Goal: Task Accomplishment & Management: Use online tool/utility

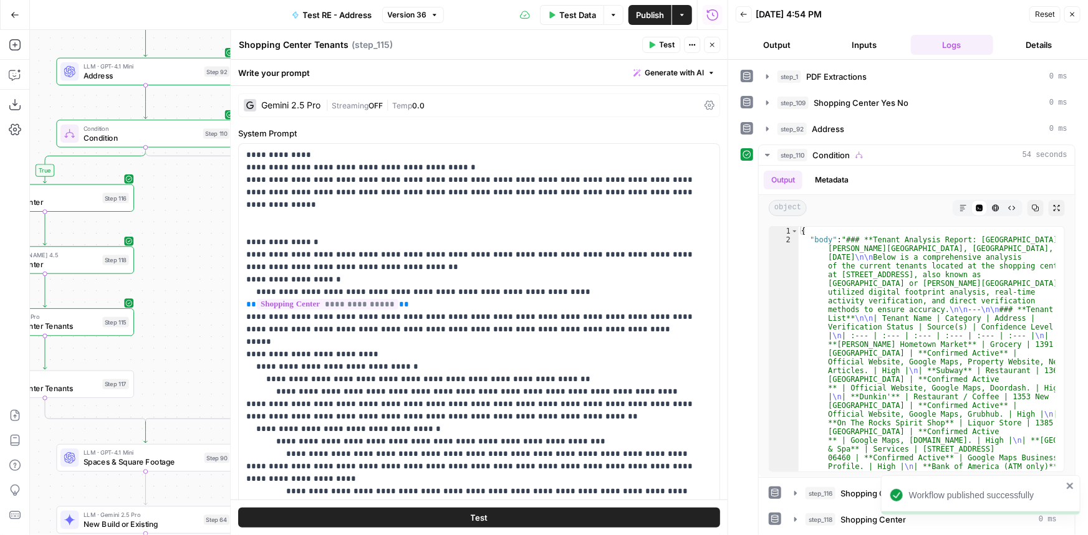
scroll to position [170, 0]
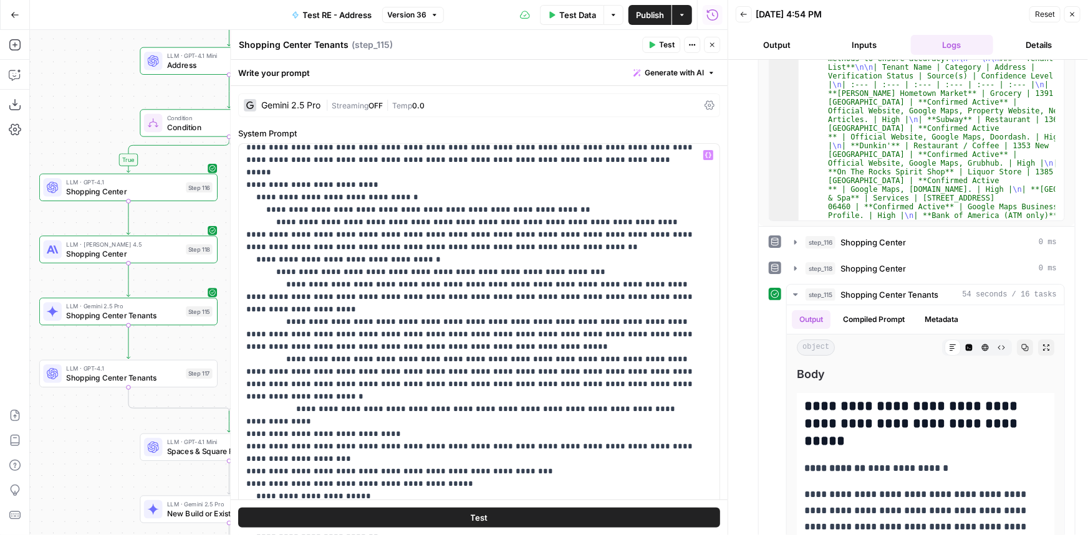
drag, startPoint x: 201, startPoint y: 321, endPoint x: 274, endPoint y: 312, distance: 74.1
click at [277, 312] on body "P Paragon New Home Browse Insights Opportunities Your Data Recent Grids Researc…" at bounding box center [544, 267] width 1088 height 535
click at [186, 256] on div "LLM · [PERSON_NAME] 4.5 Shopping Center Step 118 Copy step Delete step Add Note…" at bounding box center [127, 249] width 169 height 19
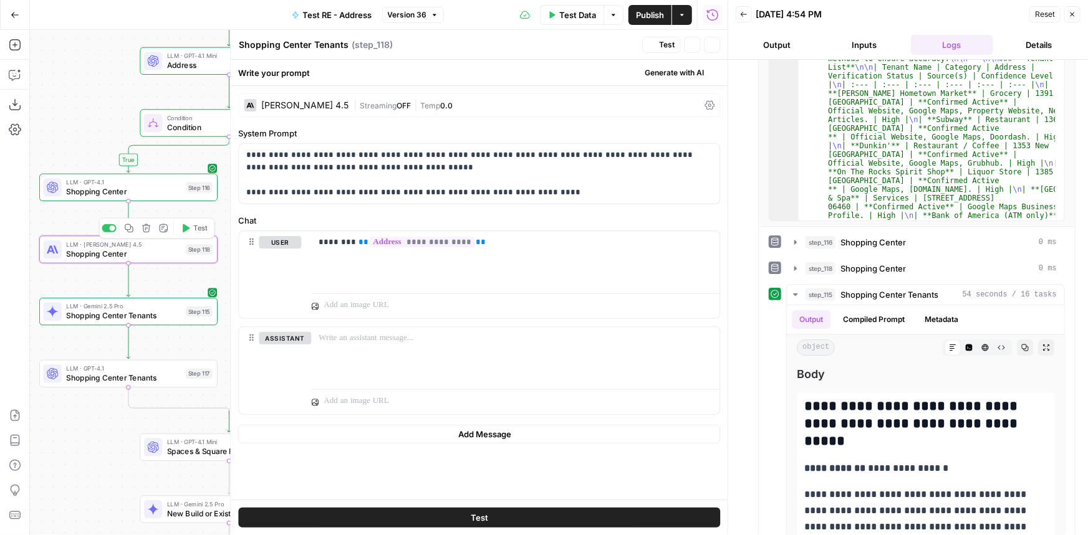
type textarea "Shopping Center"
click at [922, 260] on button "step_118 Shopping Center 0 ms" at bounding box center [925, 269] width 277 height 20
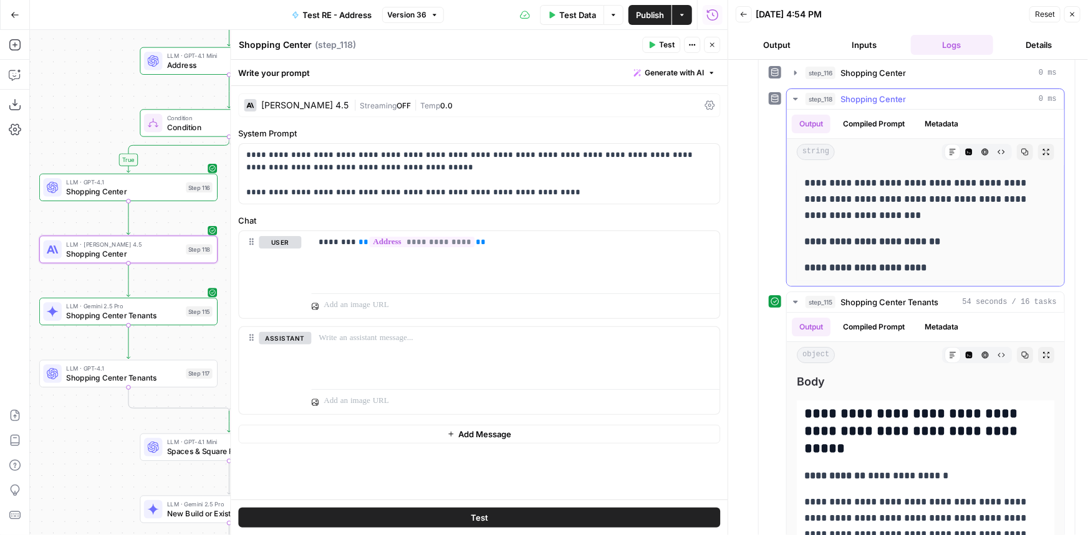
scroll to position [251, 0]
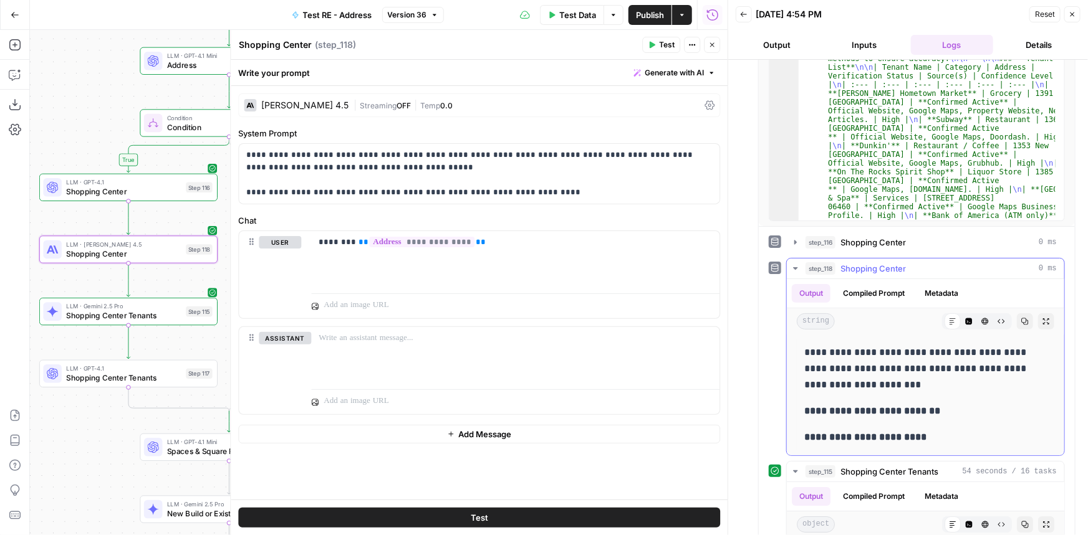
click at [867, 266] on span "Shopping Center" at bounding box center [872, 268] width 65 height 12
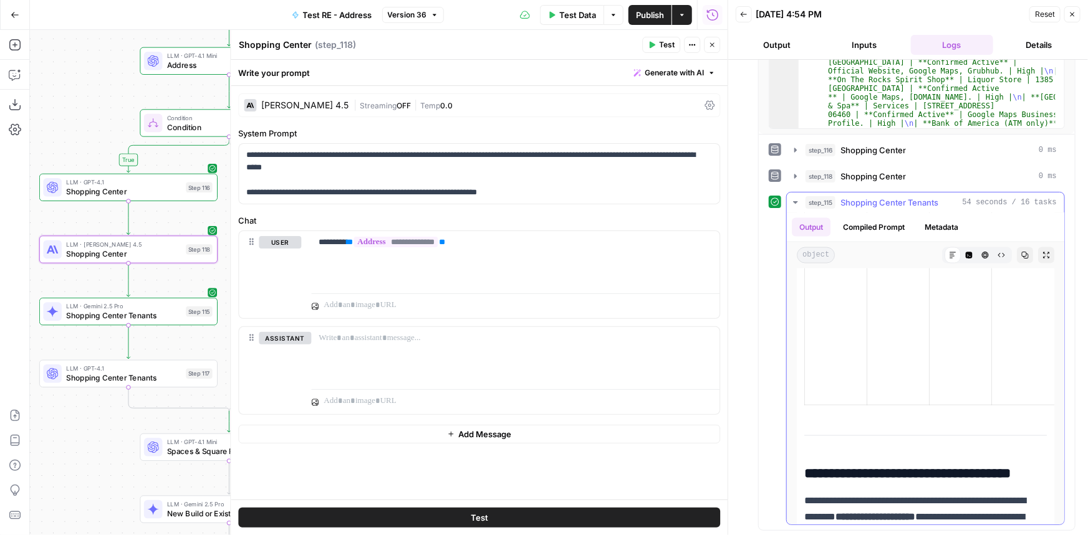
scroll to position [849, 0]
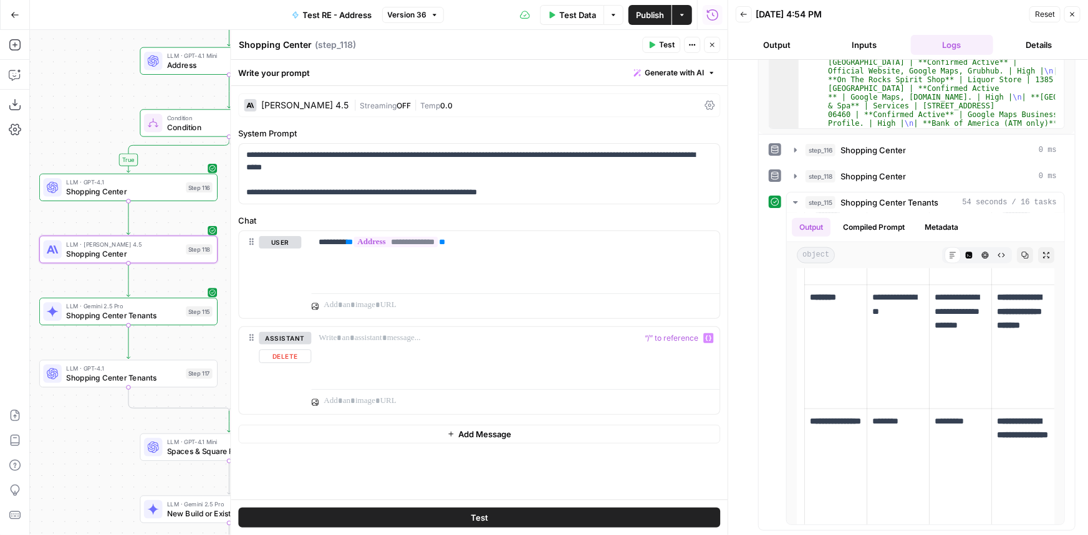
click at [177, 374] on span "Shopping Center Tenants" at bounding box center [123, 377] width 115 height 11
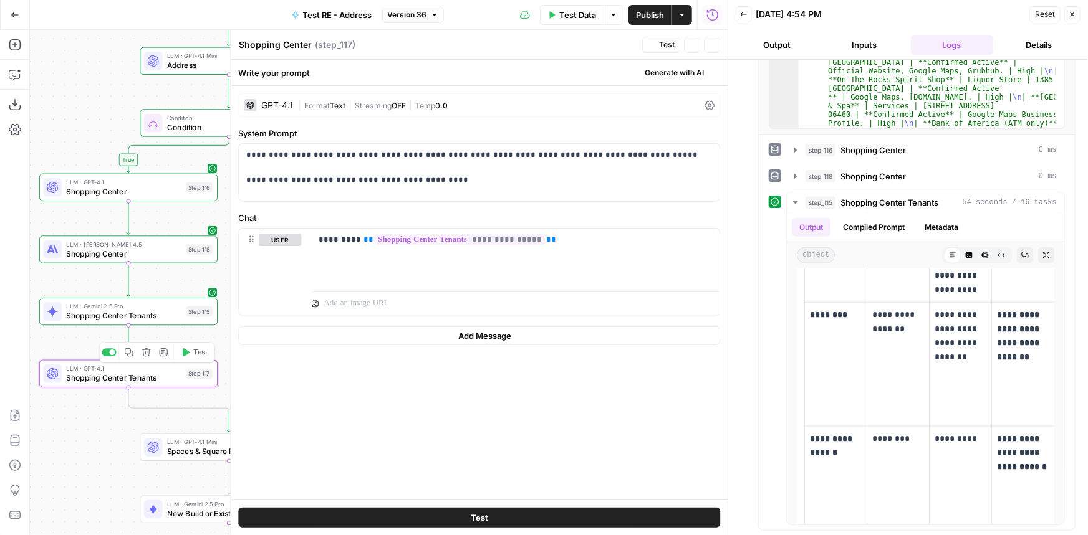
type textarea "Shopping Center Tenants"
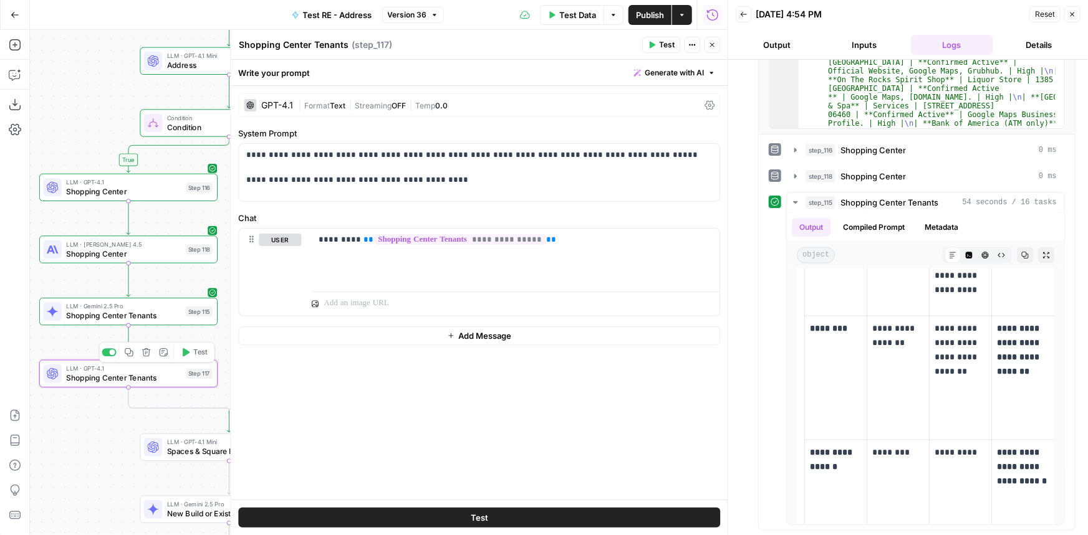
click at [201, 352] on span "Test" at bounding box center [200, 352] width 14 height 11
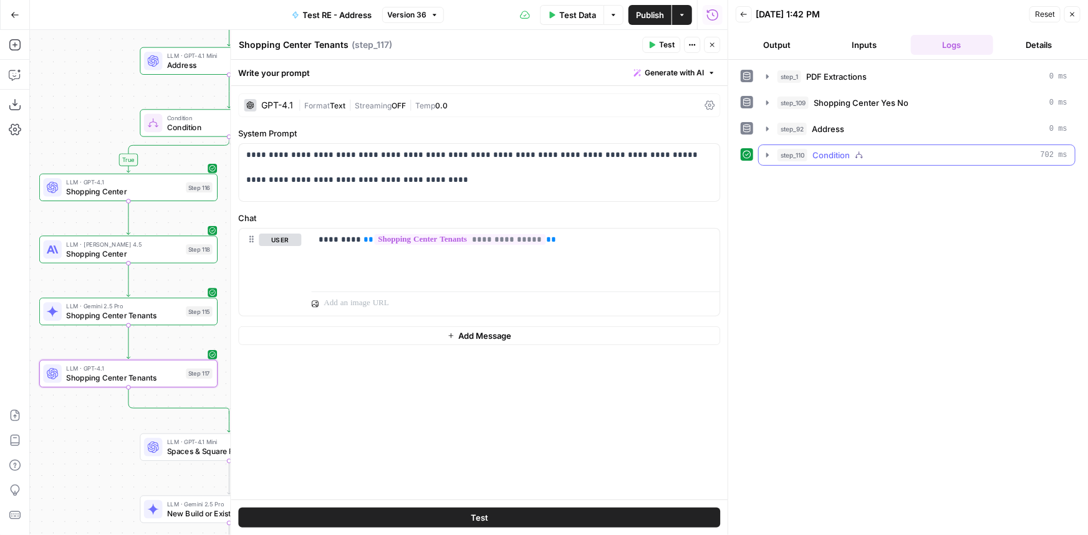
click at [874, 153] on div "step_110 Condition 702 ms" at bounding box center [922, 155] width 290 height 12
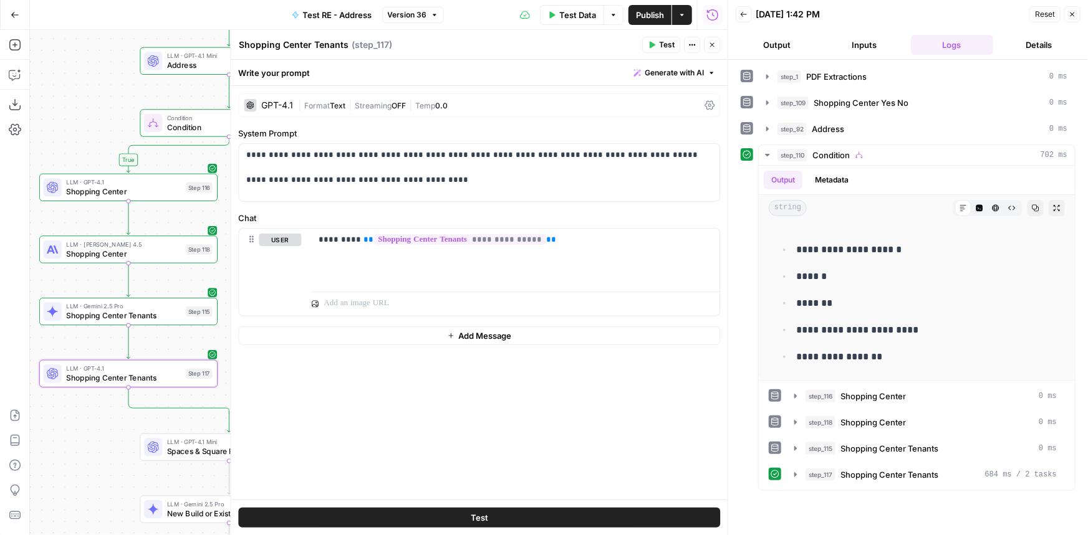
click at [911, 479] on button "step_117 Shopping Center Tenants 684 ms / 2 tasks" at bounding box center [925, 475] width 277 height 20
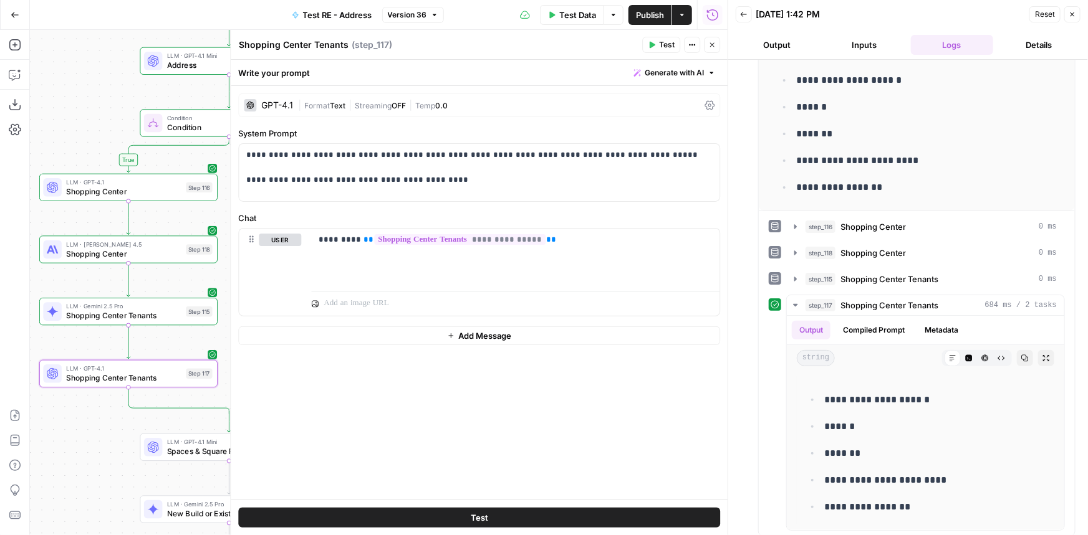
scroll to position [175, 0]
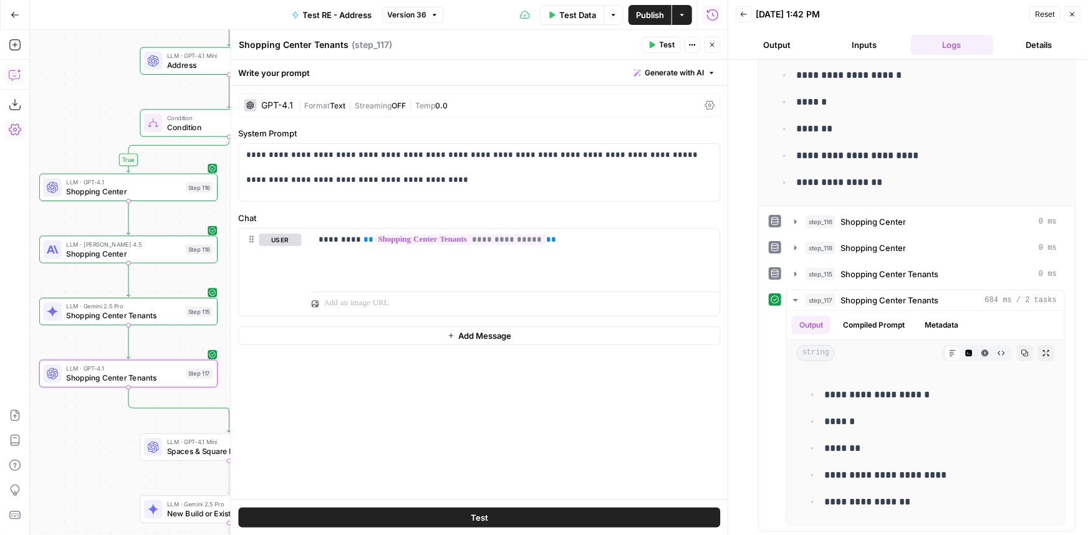
click at [14, 70] on icon "button" at bounding box center [14, 75] width 11 height 10
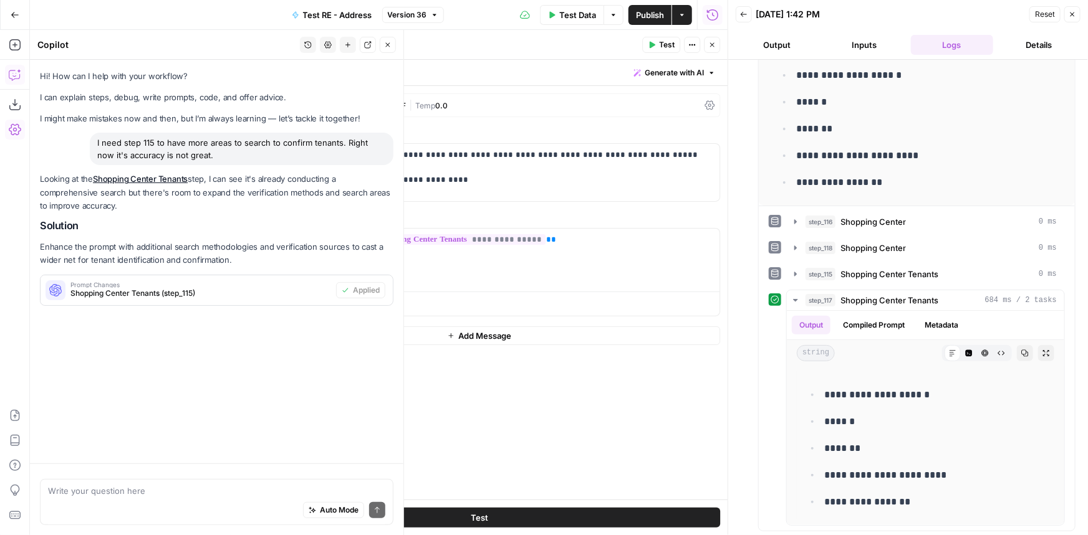
click at [131, 492] on textarea at bounding box center [216, 491] width 337 height 12
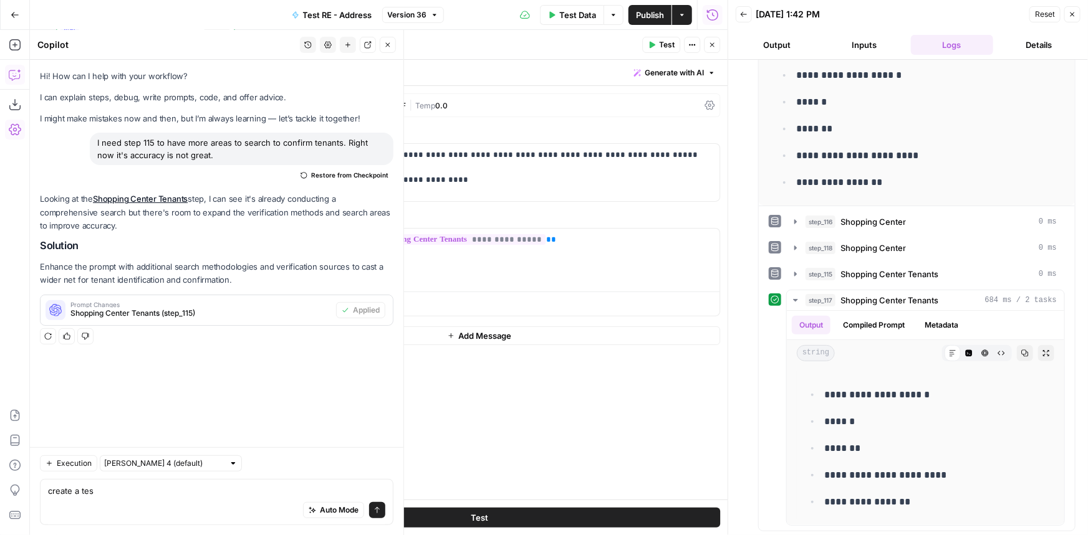
type textarea "create a tes"
click at [310, 43] on icon "button" at bounding box center [307, 44] width 7 height 7
click at [348, 37] on button "New chat" at bounding box center [348, 45] width 16 height 16
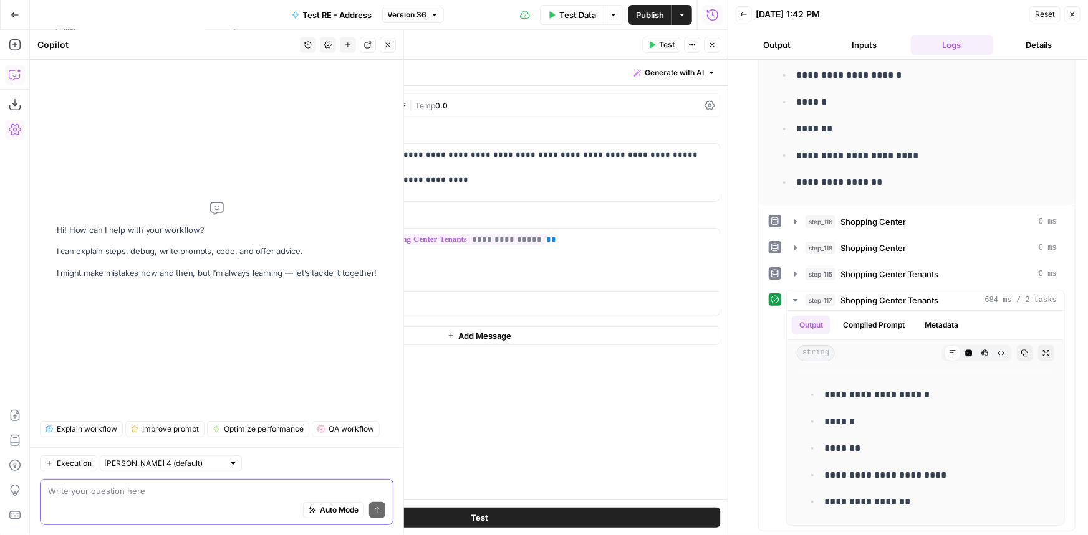
click at [184, 491] on textarea at bounding box center [216, 491] width 337 height 12
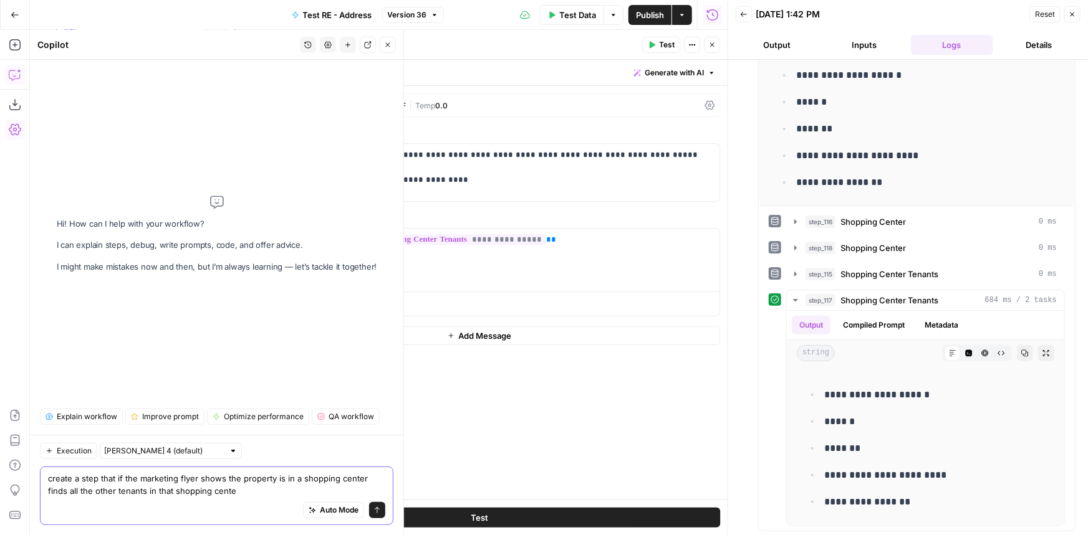
type textarea "create a step that if the marketing flyer shows the property is in a shopping c…"
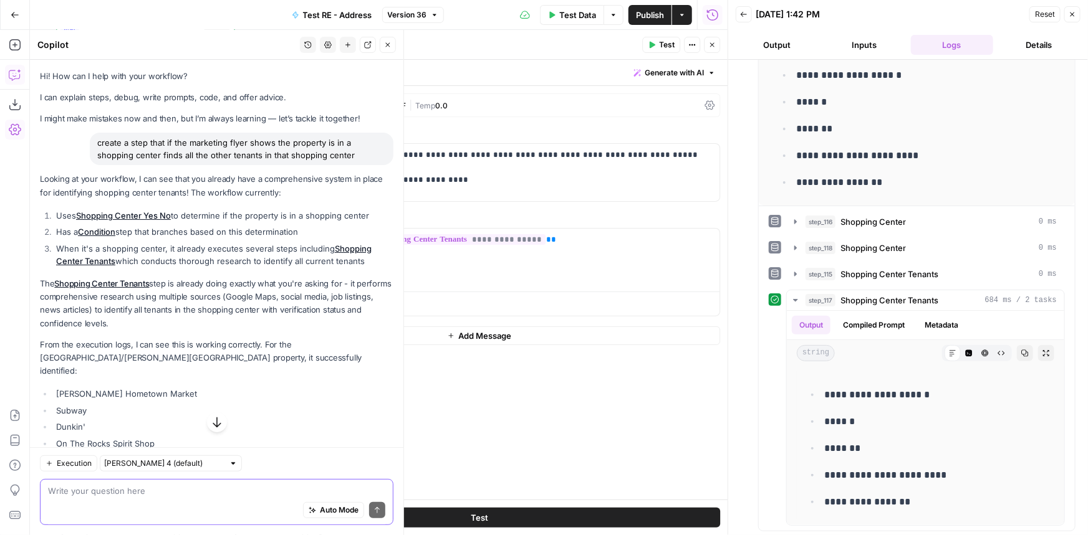
scroll to position [118, 0]
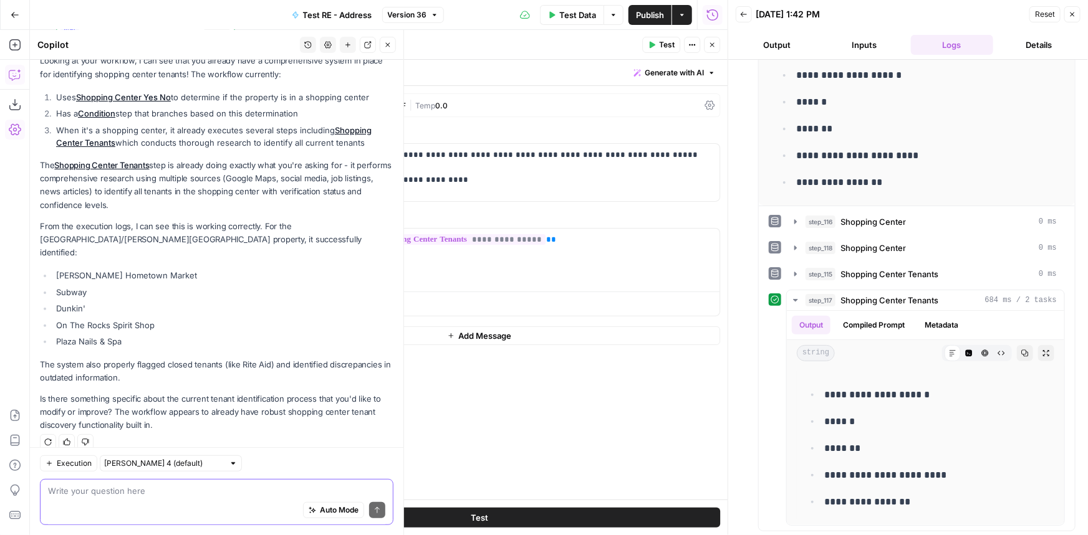
click at [193, 490] on textarea at bounding box center [216, 491] width 337 height 12
type textarea "creatre"
click at [204, 467] on div "[PERSON_NAME] 4 (default)" at bounding box center [171, 464] width 142 height 16
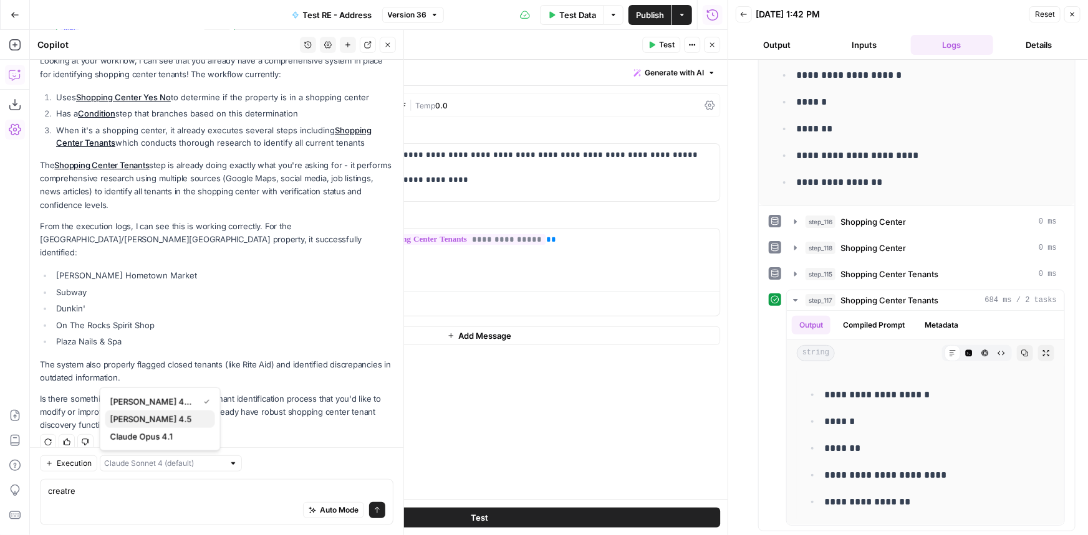
click at [179, 421] on span "[PERSON_NAME] 4.5" at bounding box center [157, 419] width 95 height 12
type input "[PERSON_NAME] 4.5"
click at [143, 500] on div "Auto Mode Send" at bounding box center [216, 510] width 337 height 27
click at [246, 492] on textarea "create an entirely new step from scratch that" at bounding box center [216, 491] width 337 height 12
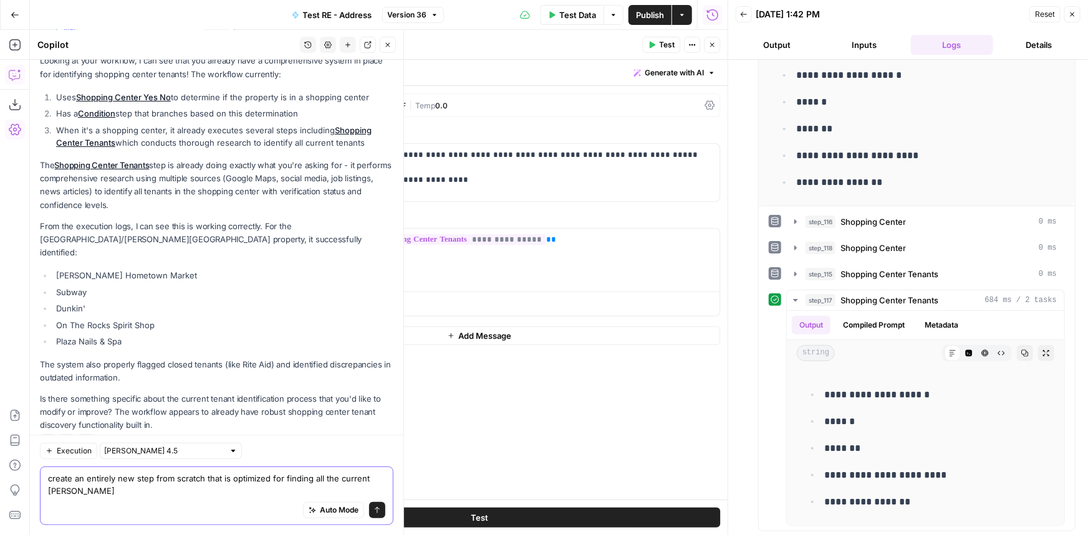
scroll to position [131, 0]
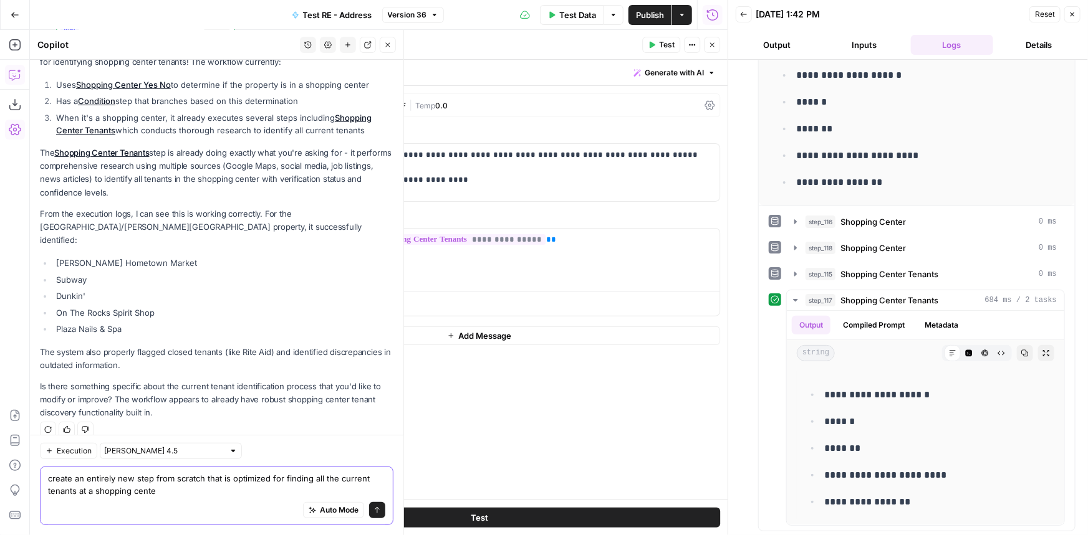
type textarea "create an entirely new step from scratch that is optimized for finding all the …"
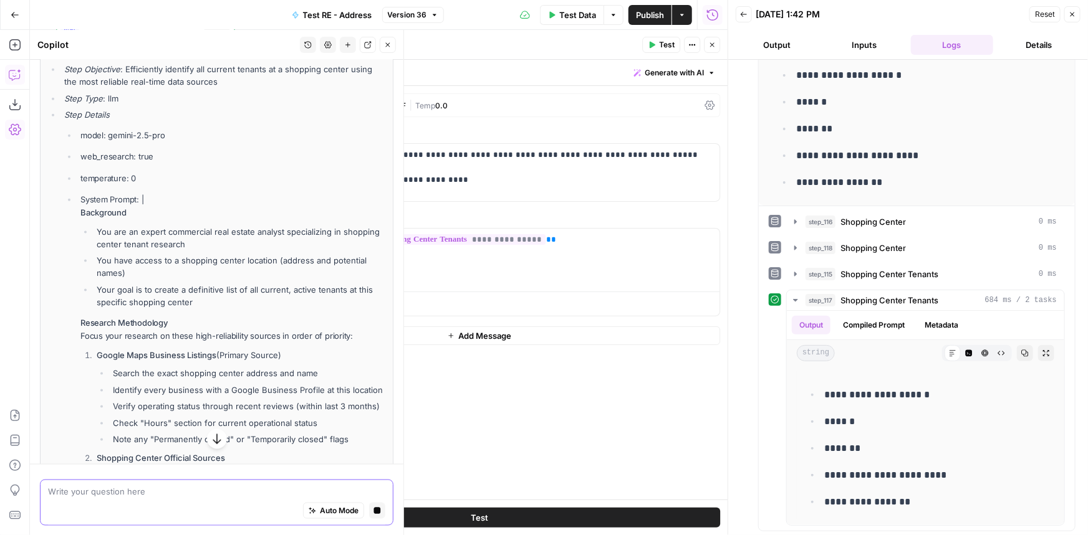
scroll to position [573, 0]
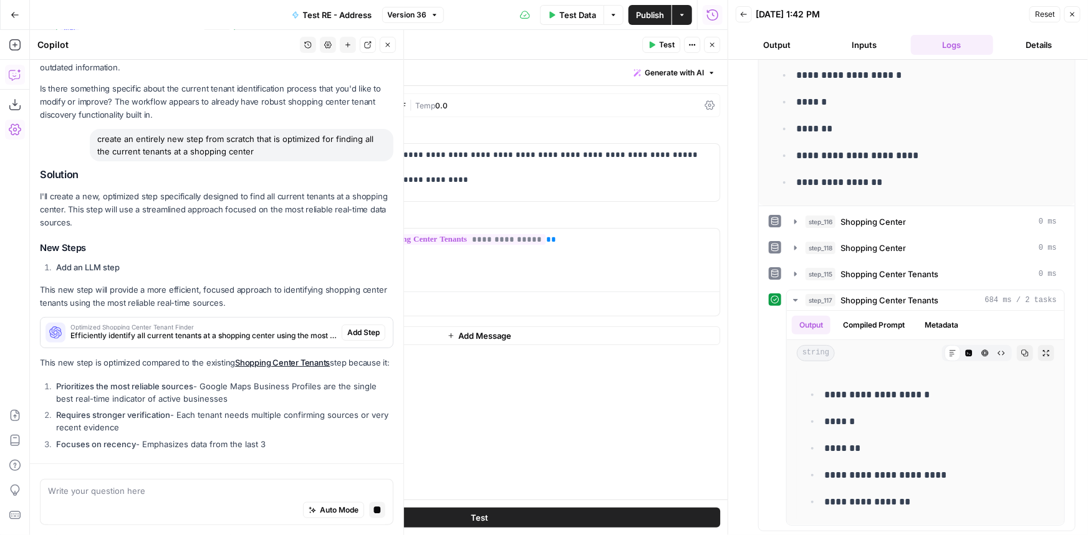
click at [214, 502] on div "Auto Mode Stop generating" at bounding box center [216, 510] width 337 height 27
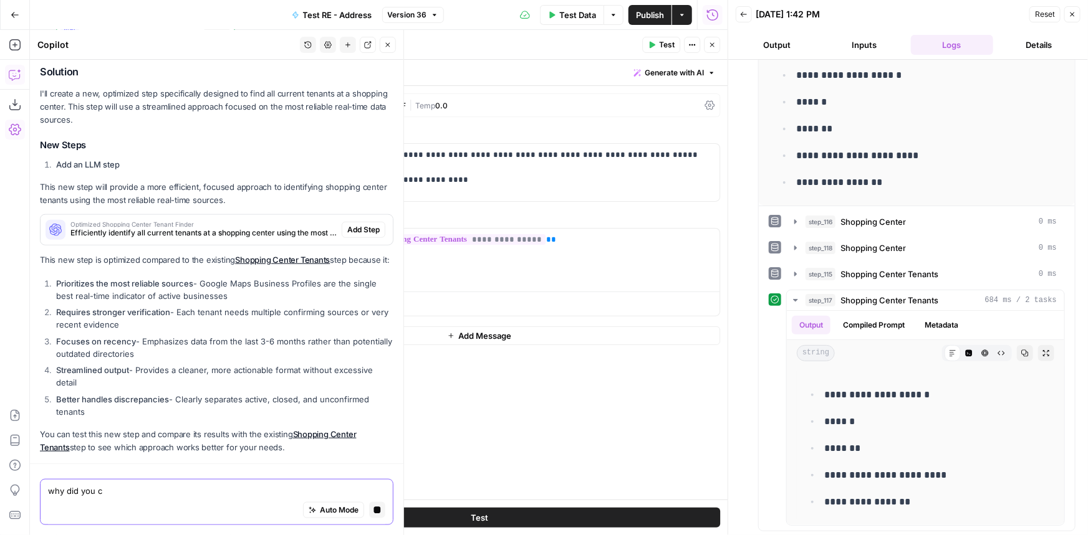
scroll to position [572, 0]
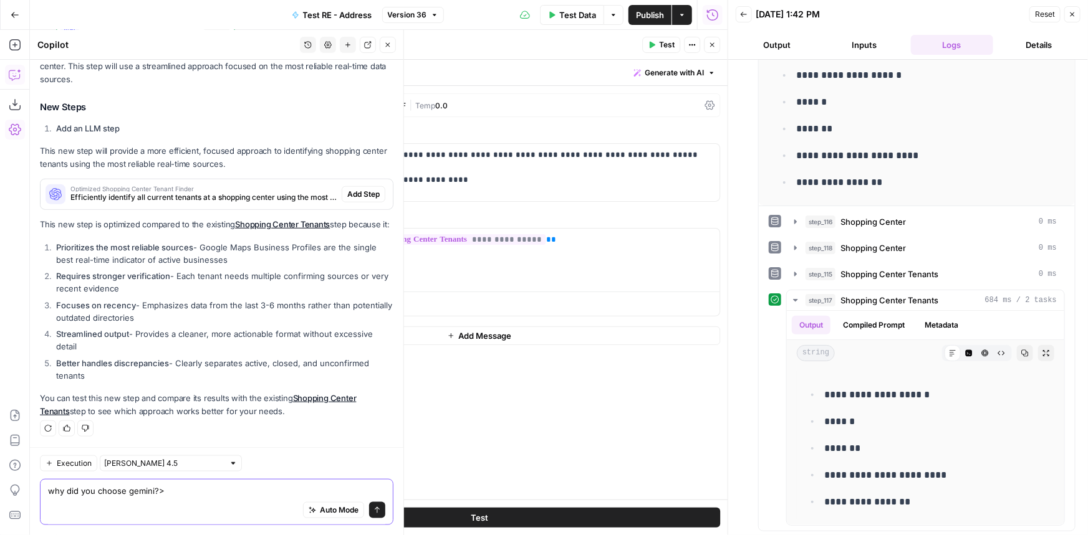
type textarea "why did you choose [PERSON_NAME]?"
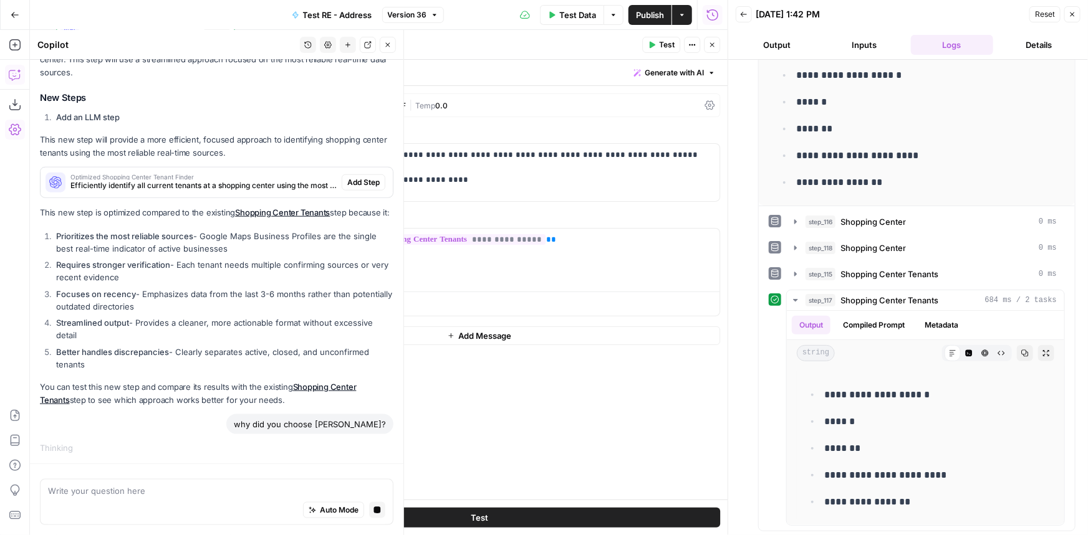
click at [361, 177] on span "Add Step" at bounding box center [363, 182] width 32 height 11
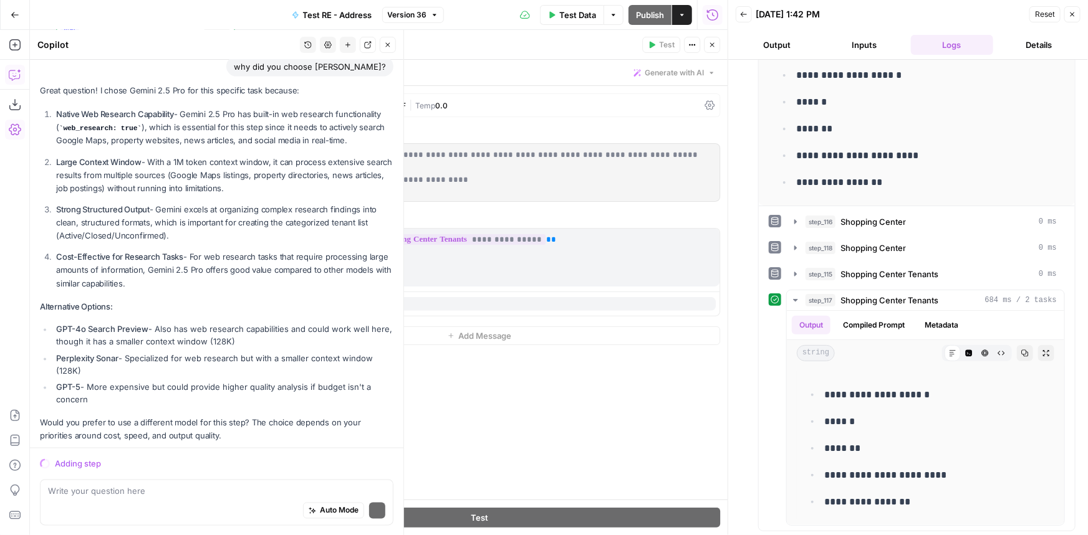
scroll to position [965, 0]
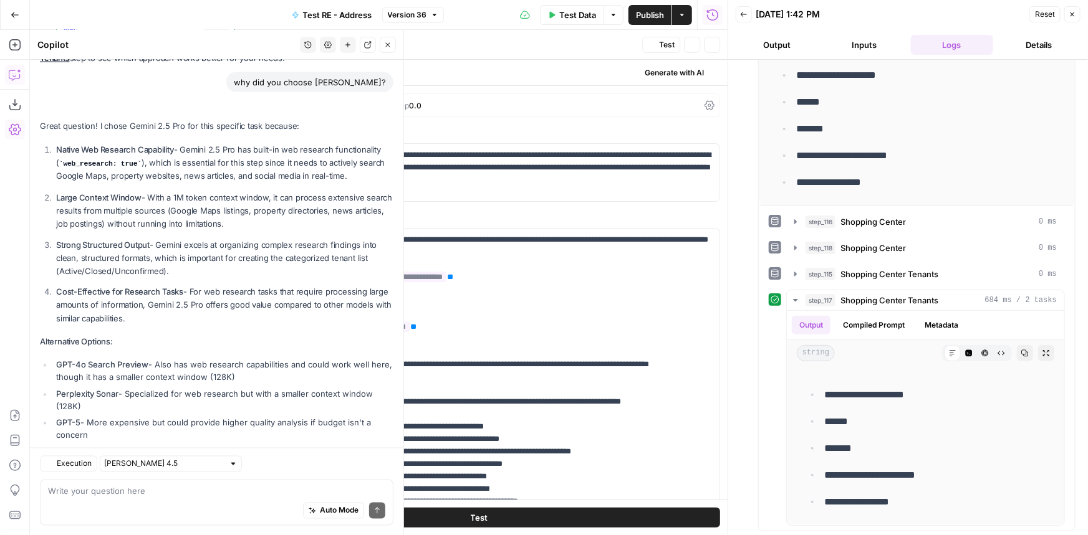
type textarea "Optimized Shopping Center Tenant Finder"
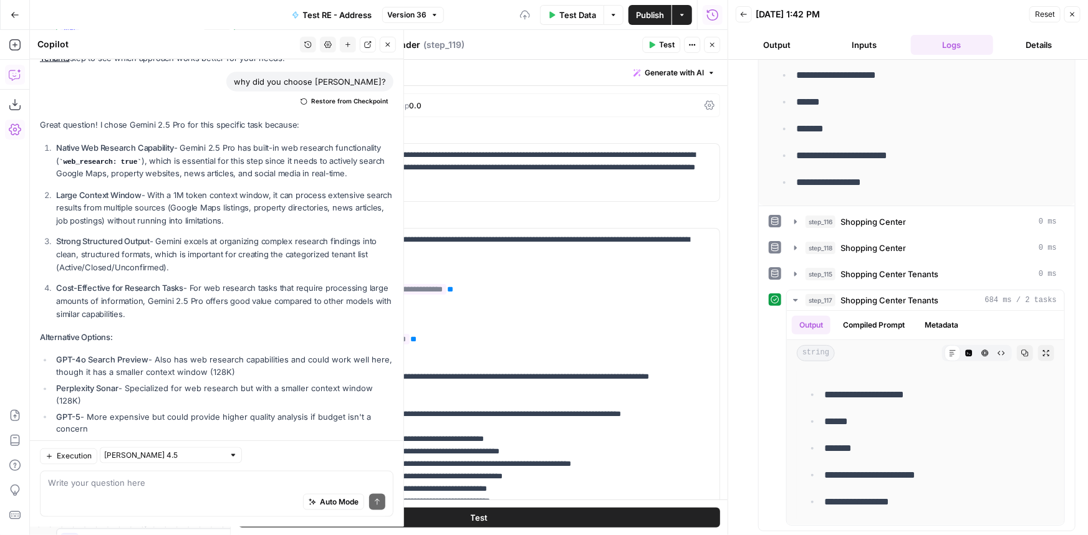
scroll to position [1025, 0]
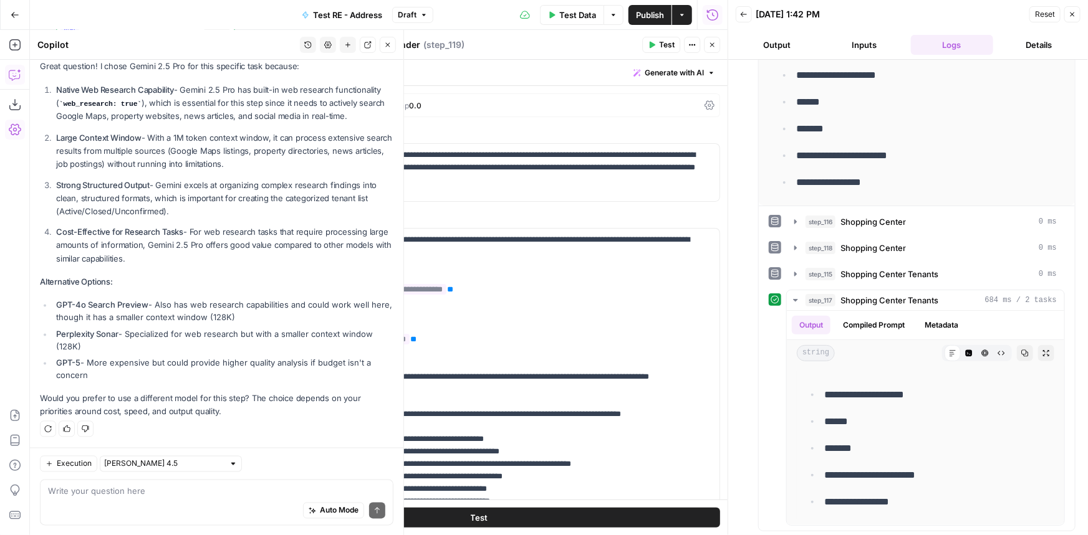
click at [191, 52] on div "Copilot History Settings New chat Detach Close" at bounding box center [216, 45] width 358 height 16
click at [390, 47] on icon "button" at bounding box center [387, 44] width 7 height 7
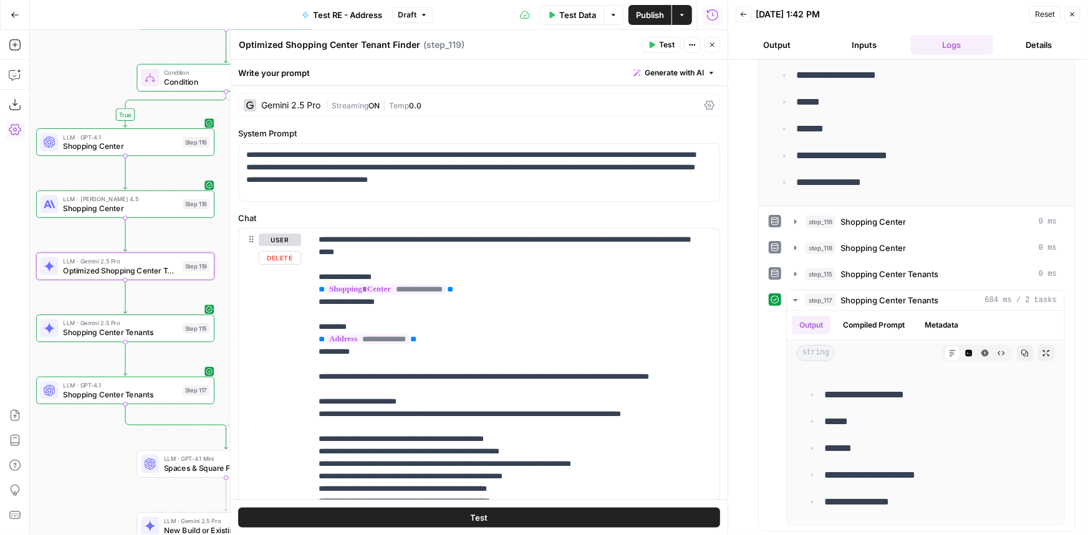
drag, startPoint x: 190, startPoint y: 395, endPoint x: 270, endPoint y: 378, distance: 82.0
click at [270, 378] on body "P Paragon New Home Browse Insights Opportunities Your Data Recent Grids Researc…" at bounding box center [544, 267] width 1088 height 535
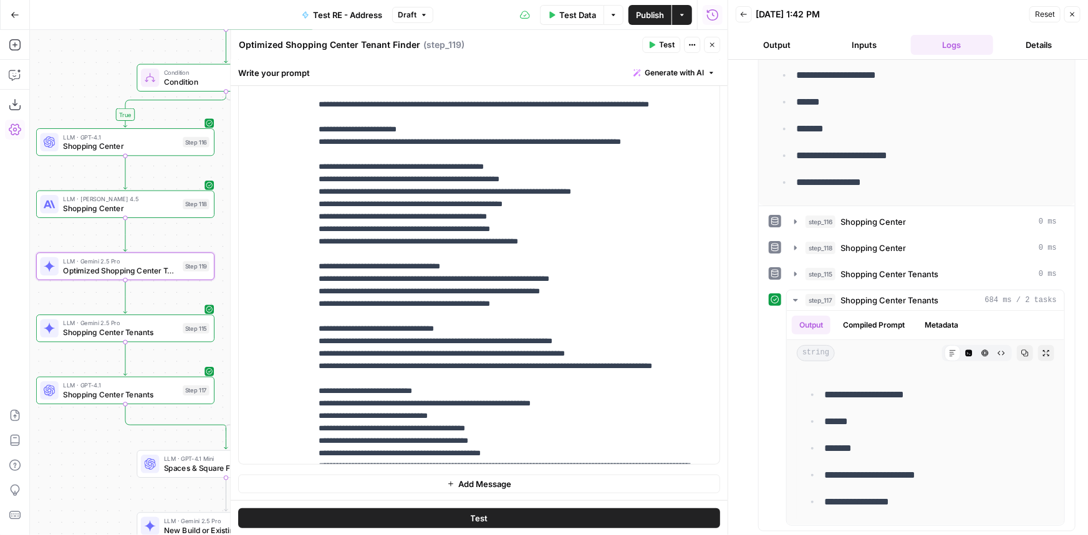
scroll to position [0, 0]
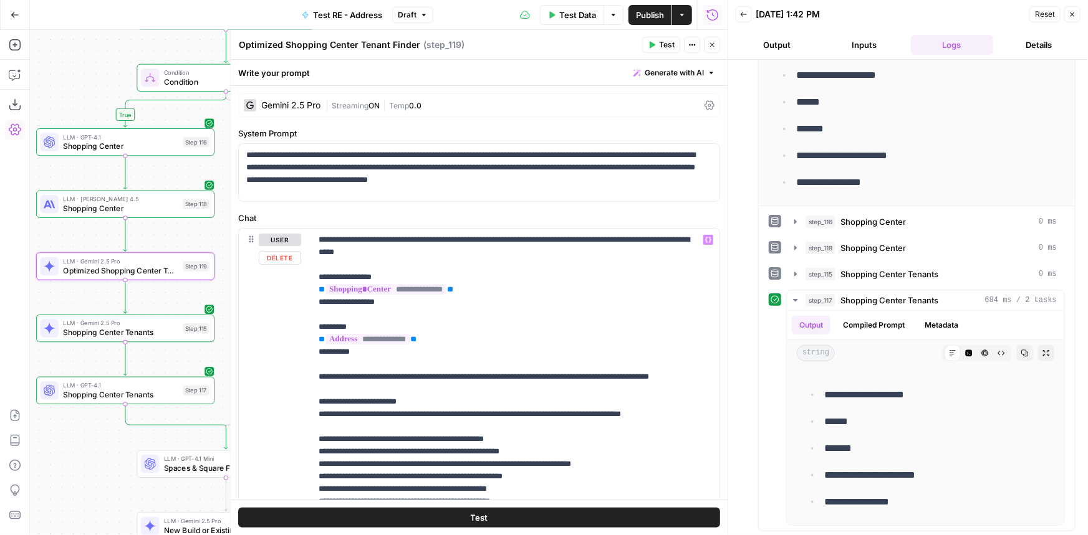
click at [419, 520] on button "Test" at bounding box center [479, 518] width 482 height 20
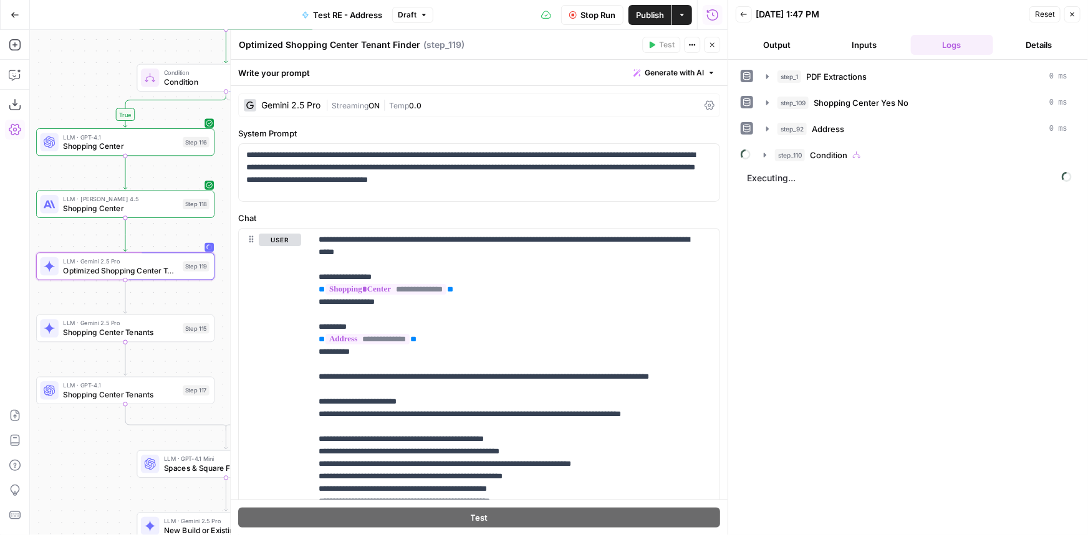
click at [419, 108] on span "0.0" at bounding box center [415, 105] width 12 height 9
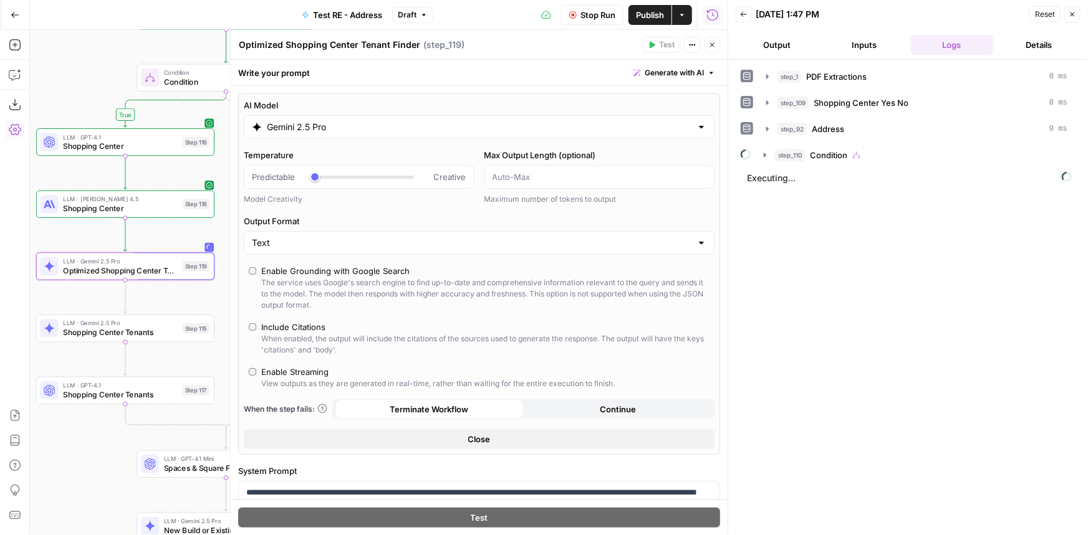
click at [711, 49] on button "Close" at bounding box center [712, 45] width 16 height 16
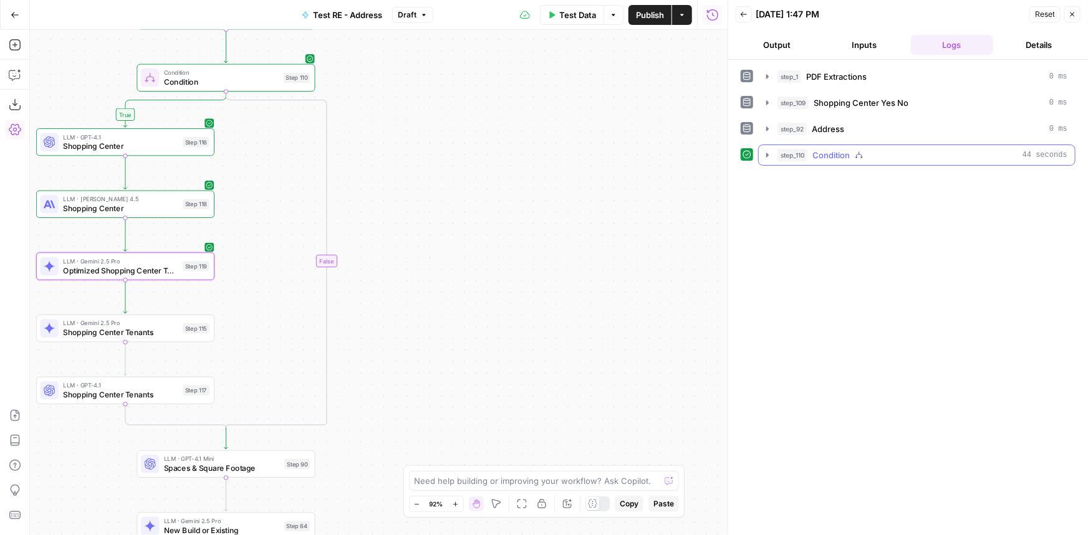
click at [886, 151] on div "step_110 Condition 44 seconds" at bounding box center [922, 155] width 290 height 12
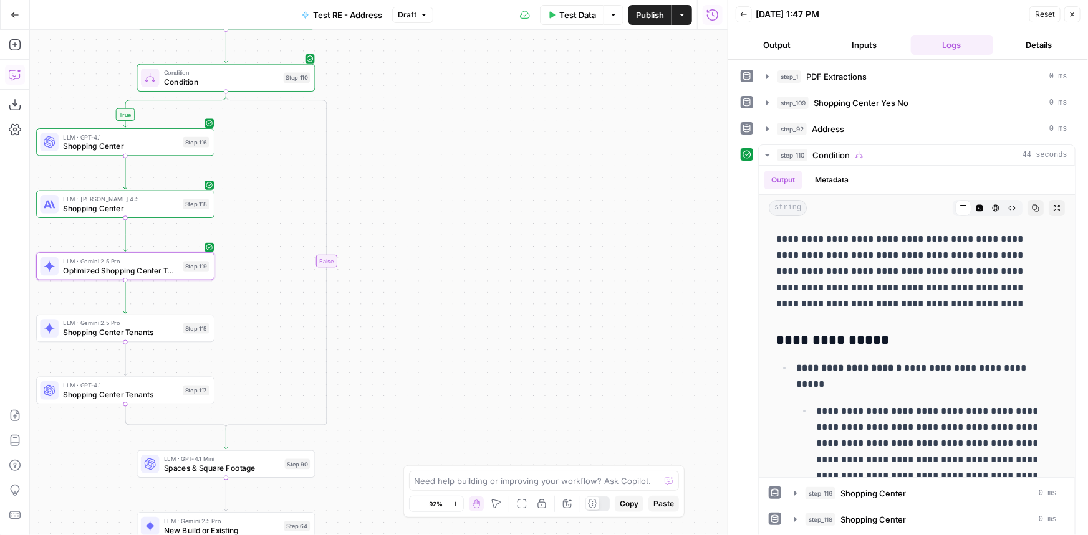
click at [10, 70] on icon "button" at bounding box center [15, 75] width 12 height 12
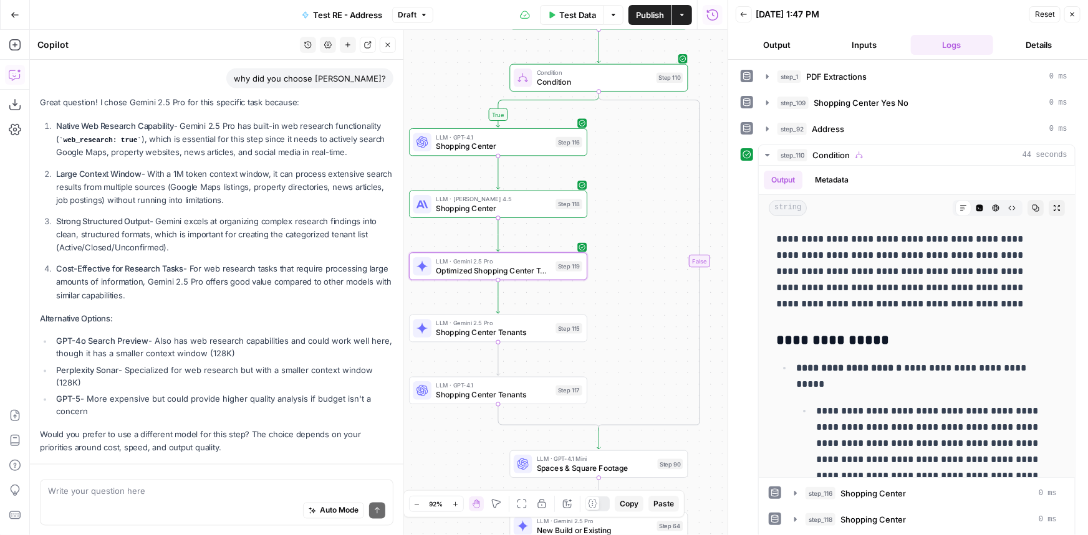
scroll to position [1025, 0]
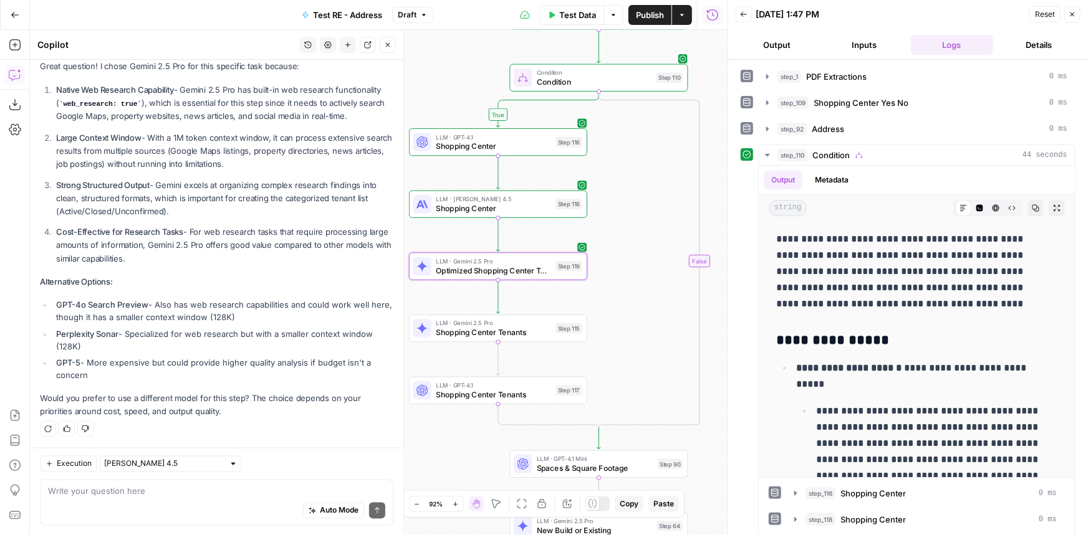
click at [181, 489] on textarea at bounding box center [216, 491] width 337 height 12
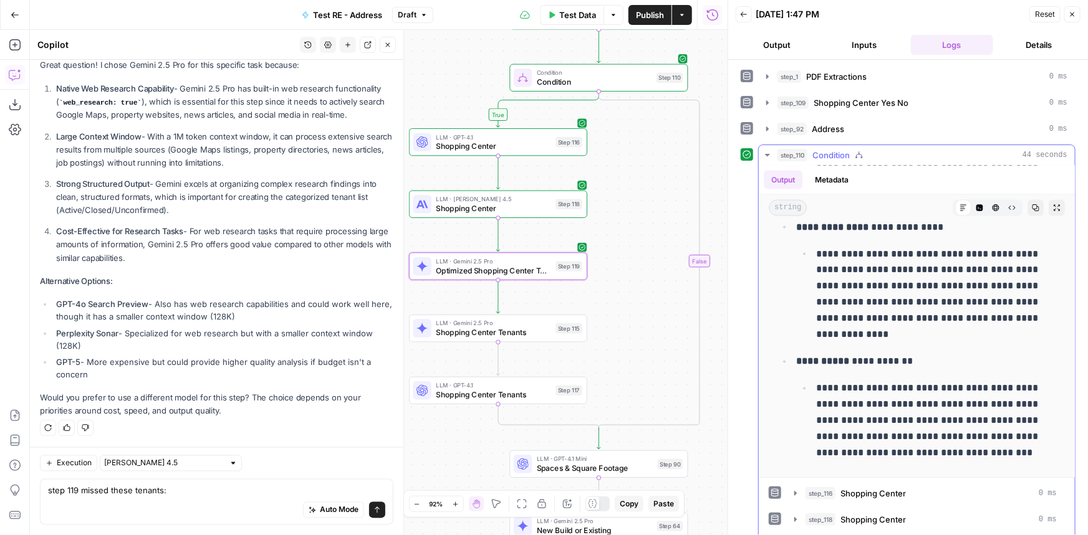
scroll to position [872, 0]
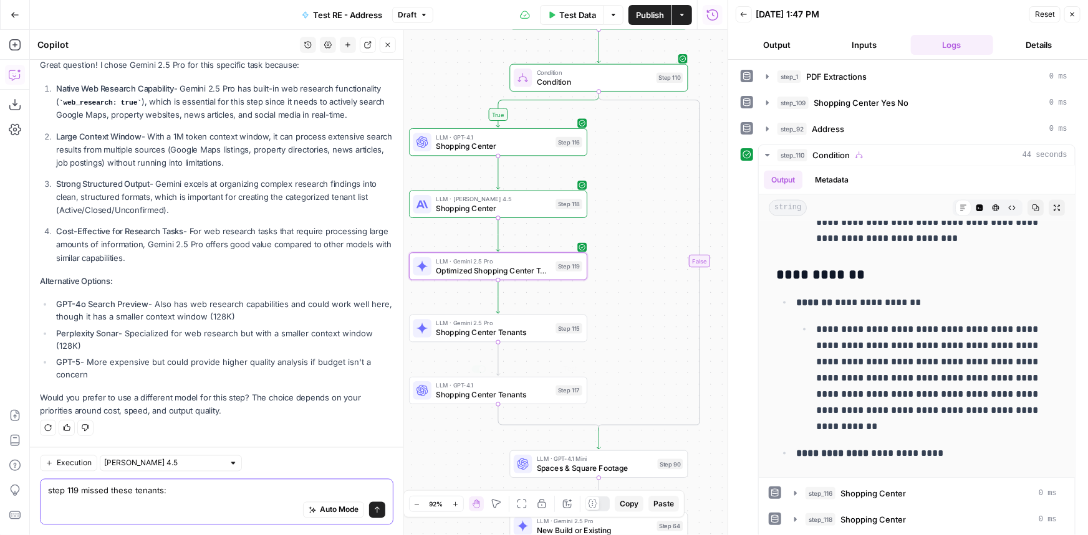
click at [197, 493] on textarea "step 119 missed these tenants:" at bounding box center [216, 491] width 337 height 12
paste textarea "[GEOGRAPHIC_DATA]"
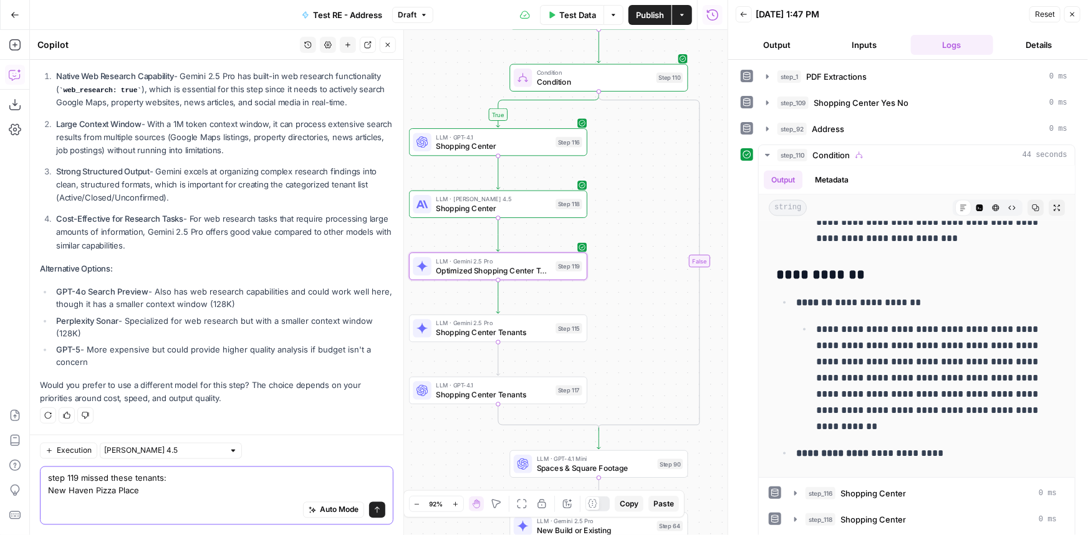
click at [73, 494] on textarea "step 119 missed these tenants: New Haven Pizza Place" at bounding box center [216, 484] width 337 height 25
click at [133, 492] on textarea "step 119 missed these tenants: New Haven Pizza Place" at bounding box center [216, 484] width 337 height 25
paste textarea "Lucky Dragon"
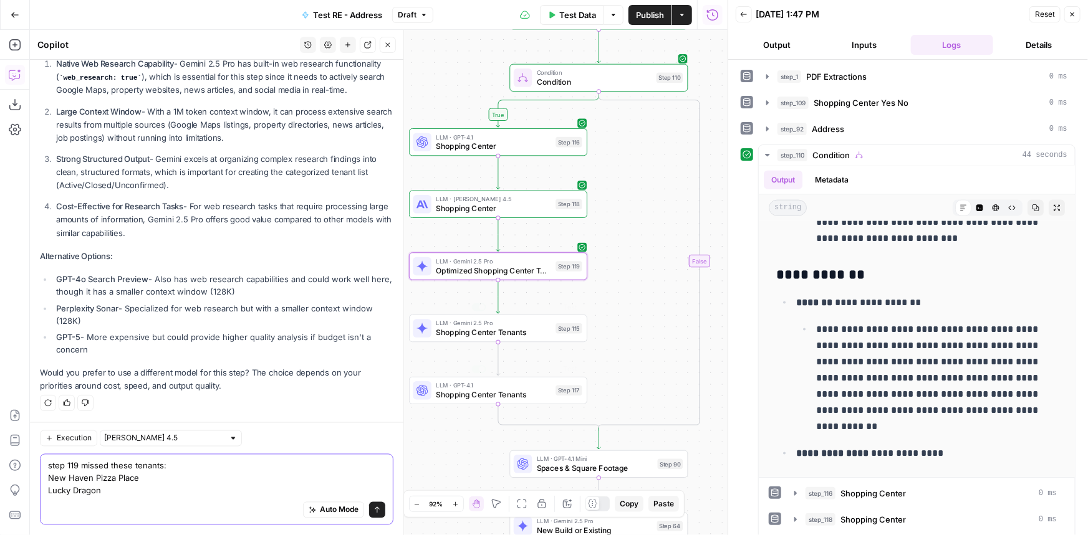
click at [179, 495] on textarea "step 119 missed these tenants: New Haven Pizza Place Lucky Dragon" at bounding box center [216, 478] width 337 height 37
paste textarea "[PERSON_NAME]'s Famous Cookies"
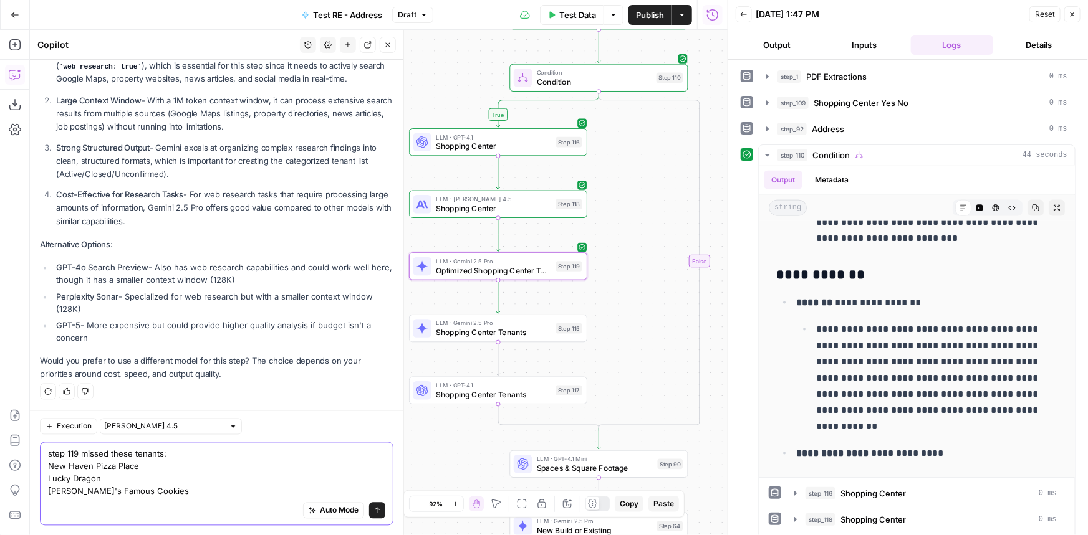
scroll to position [1075, 0]
click at [122, 492] on textarea "step 119 missed these tenants: New Haven Pizza Place Lucky Dragon [PERSON_NAME]…" at bounding box center [216, 472] width 337 height 50
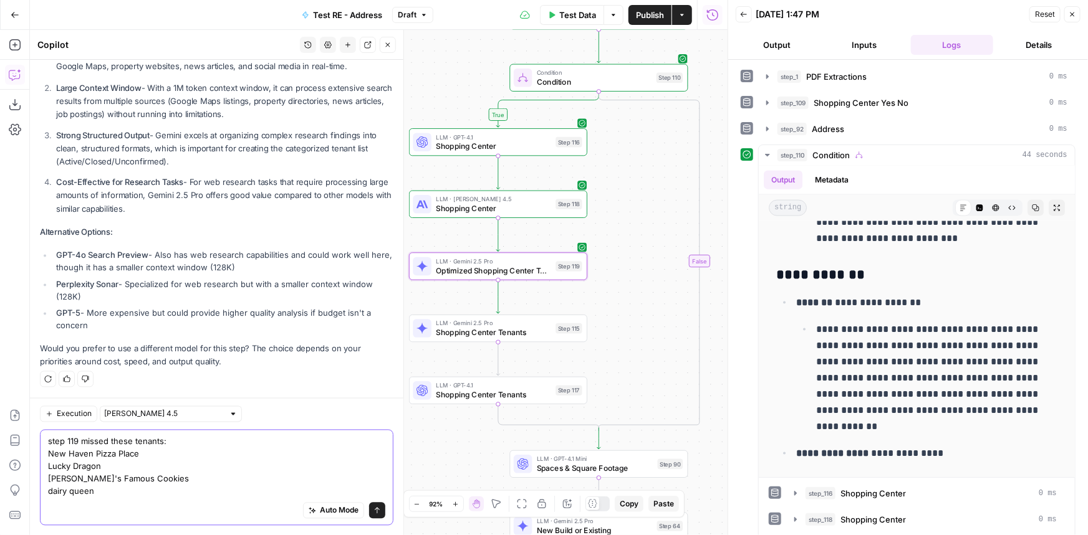
scroll to position [1088, 0]
click at [156, 505] on div "Auto Mode Send" at bounding box center [216, 510] width 337 height 27
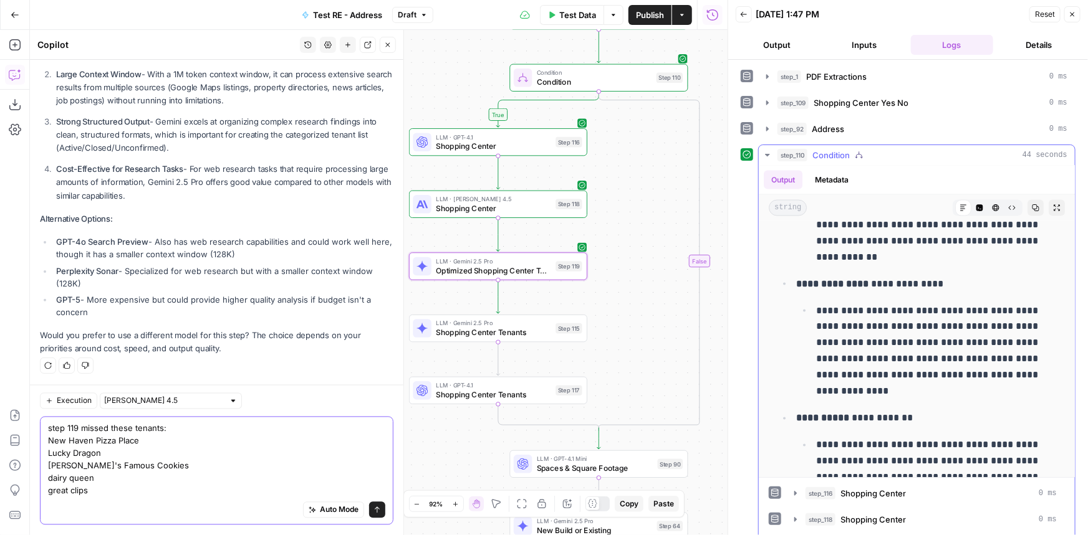
scroll to position [1098, 0]
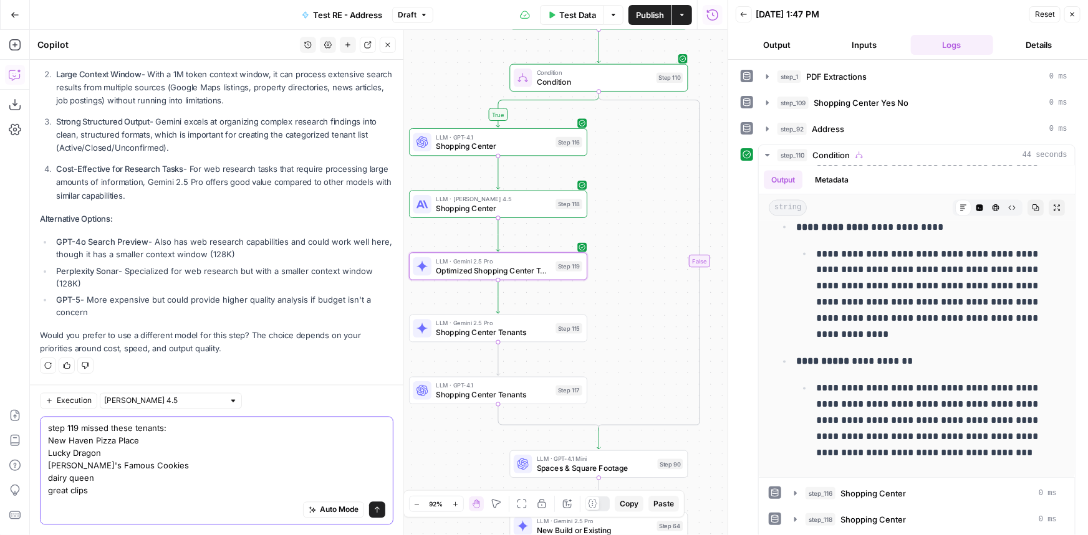
click at [158, 493] on textarea "step 119 missed these tenants: New Haven Pizza Place Lucky Dragon [PERSON_NAME]…" at bounding box center [216, 460] width 337 height 75
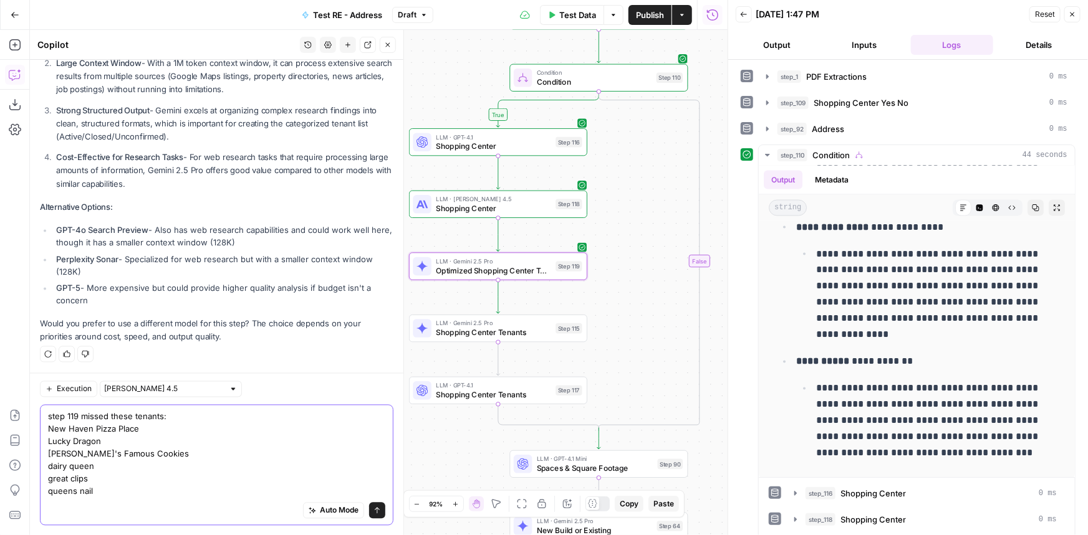
type textarea "step 119 missed these tenants: New Haven Pizza Place Lucky Dragon [PERSON_NAME]…"
click at [107, 479] on textarea "step 119 missed these tenants: New Haven Pizza Place Lucky Dragon [PERSON_NAME]…" at bounding box center [216, 453] width 337 height 87
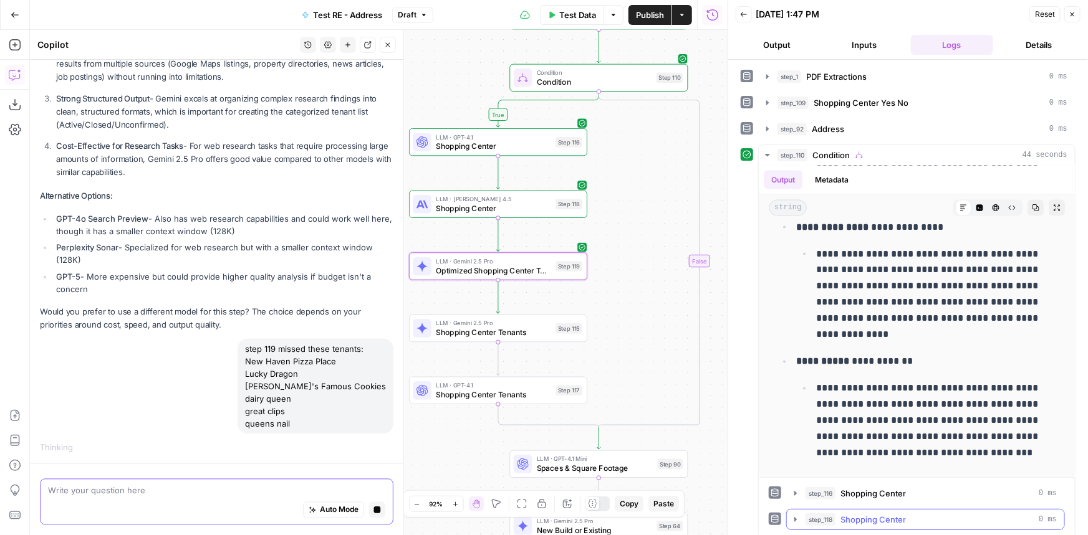
scroll to position [31, 0]
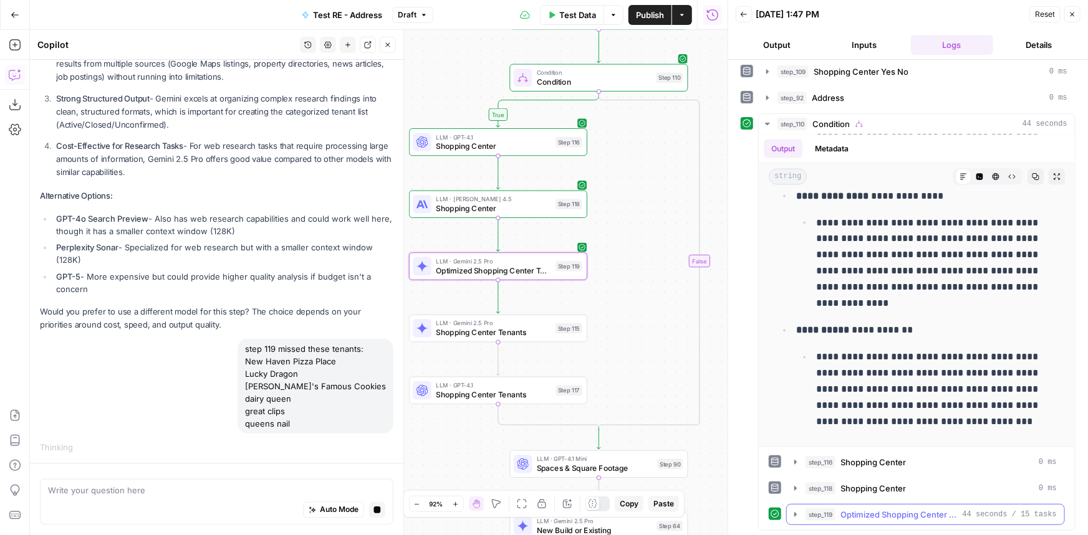
click at [866, 516] on span "Optimized Shopping Center Tenant Finder" at bounding box center [898, 515] width 117 height 12
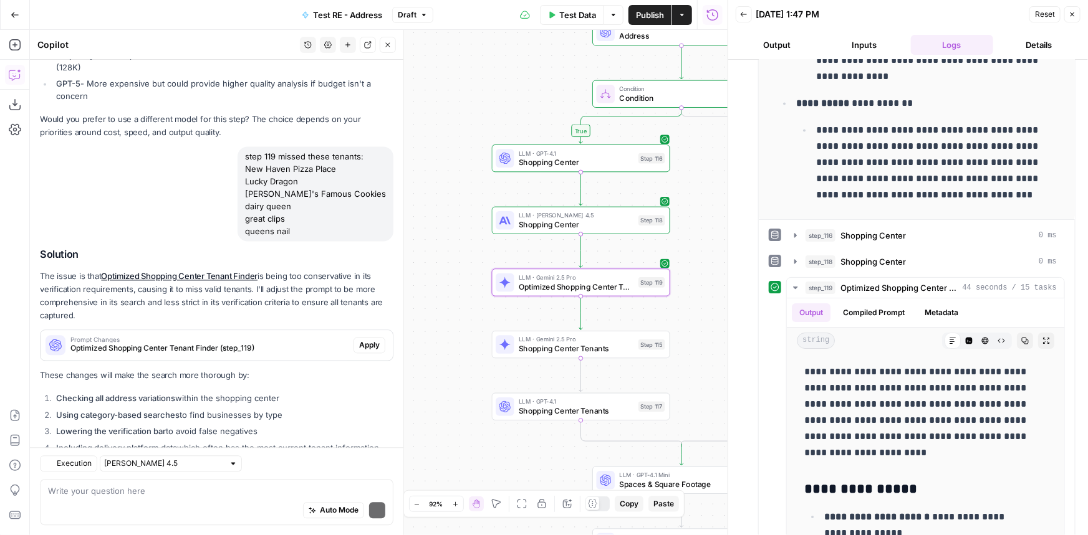
scroll to position [1405, 0]
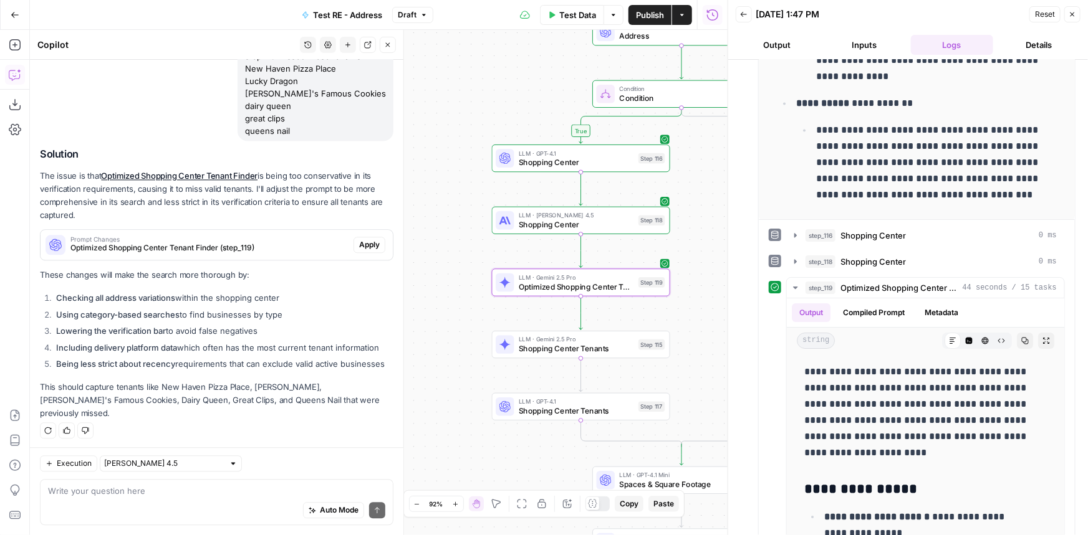
click at [363, 251] on span "Apply" at bounding box center [369, 244] width 21 height 11
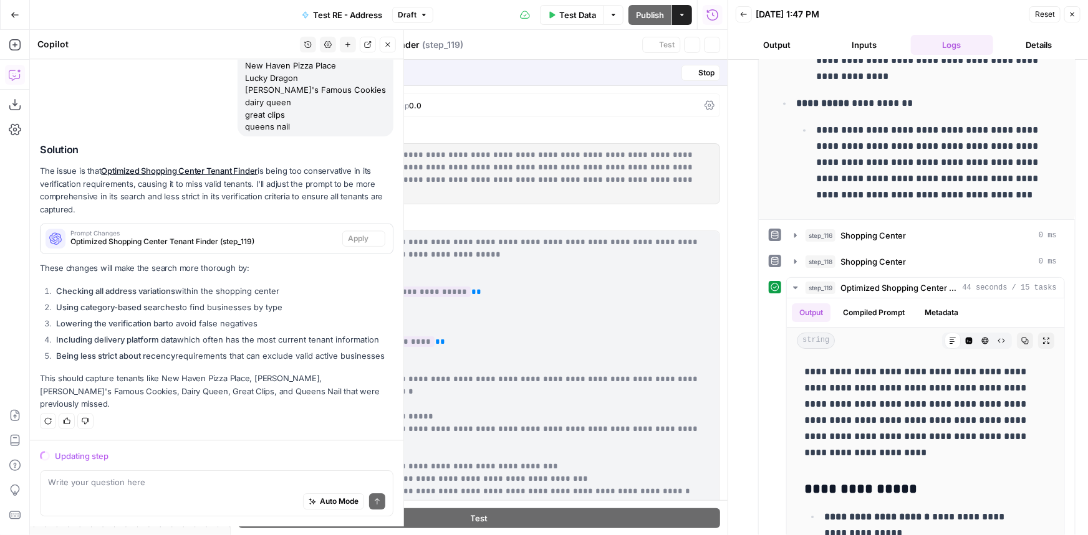
scroll to position [1346, 0]
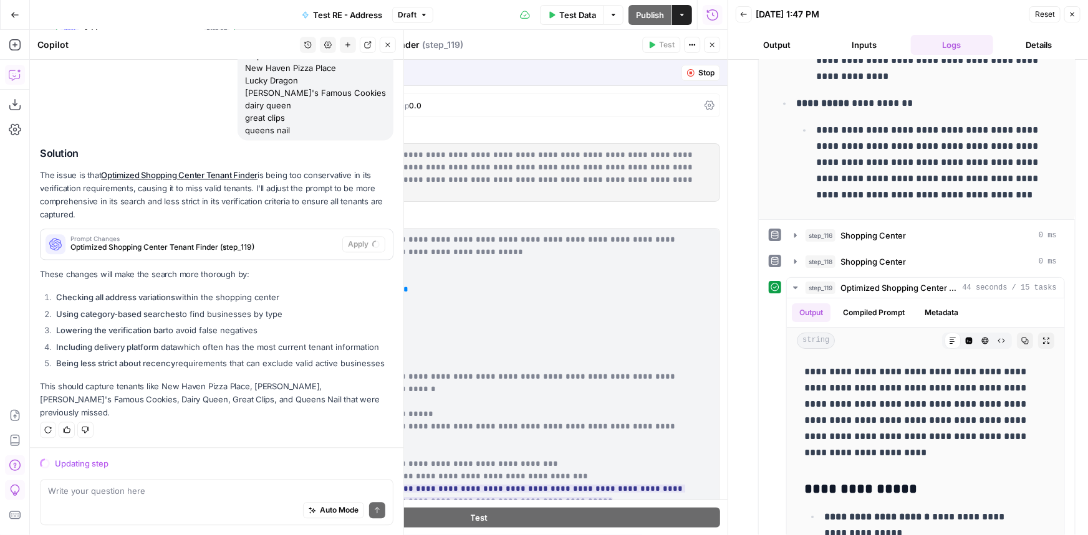
click at [91, 497] on div "Give Feedback" at bounding box center [68, 490] width 74 height 22
click at [130, 492] on textarea at bounding box center [216, 491] width 337 height 12
click at [133, 492] on textarea at bounding box center [216, 491] width 337 height 12
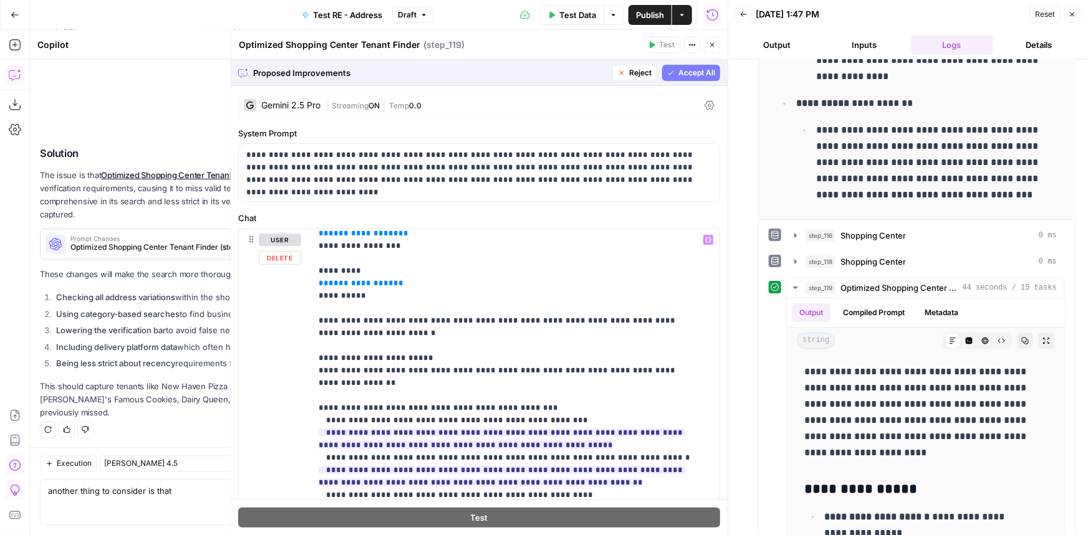
scroll to position [283, 0]
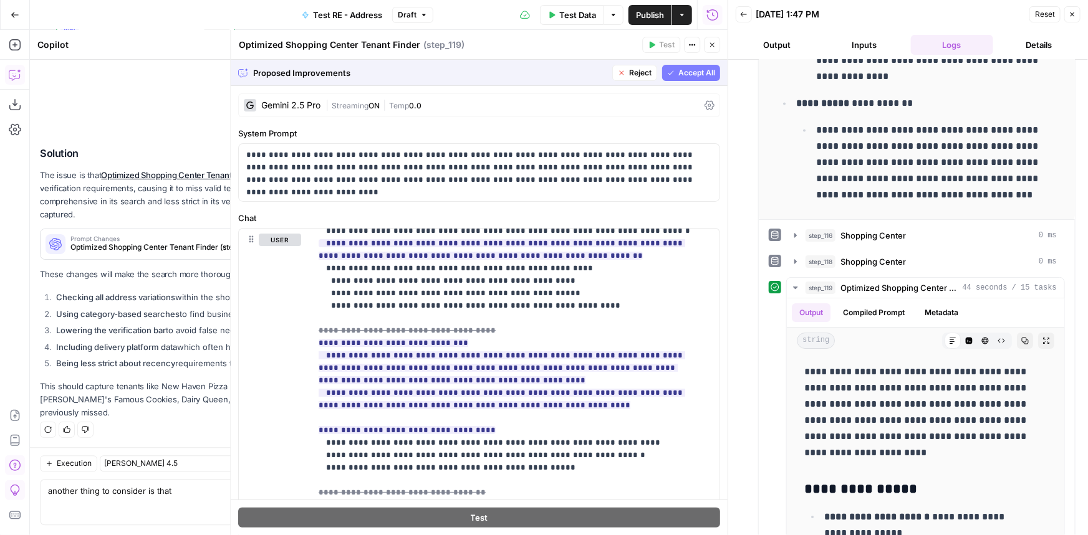
click at [686, 75] on span "Accept All" at bounding box center [696, 72] width 37 height 11
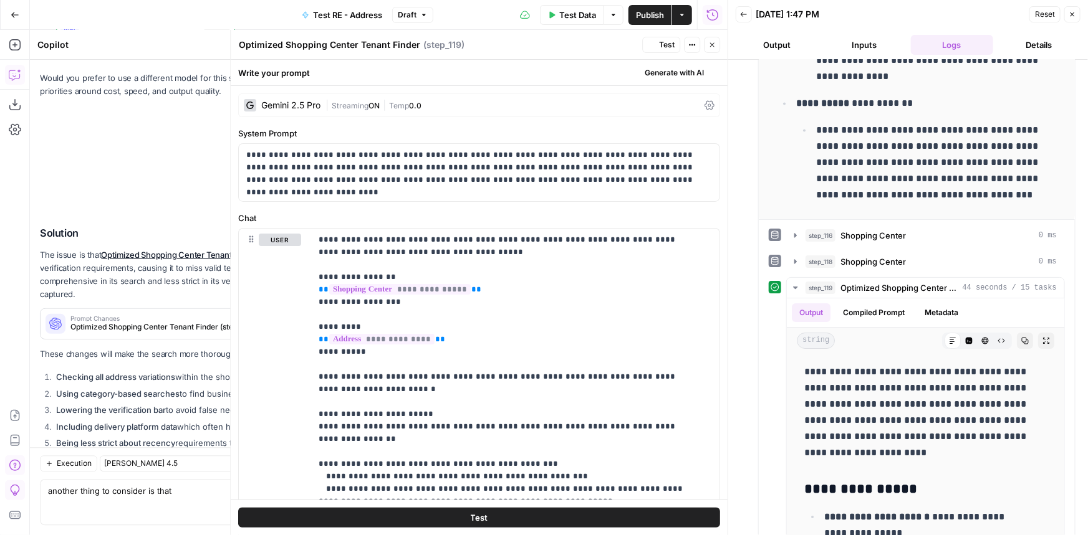
scroll to position [0, 0]
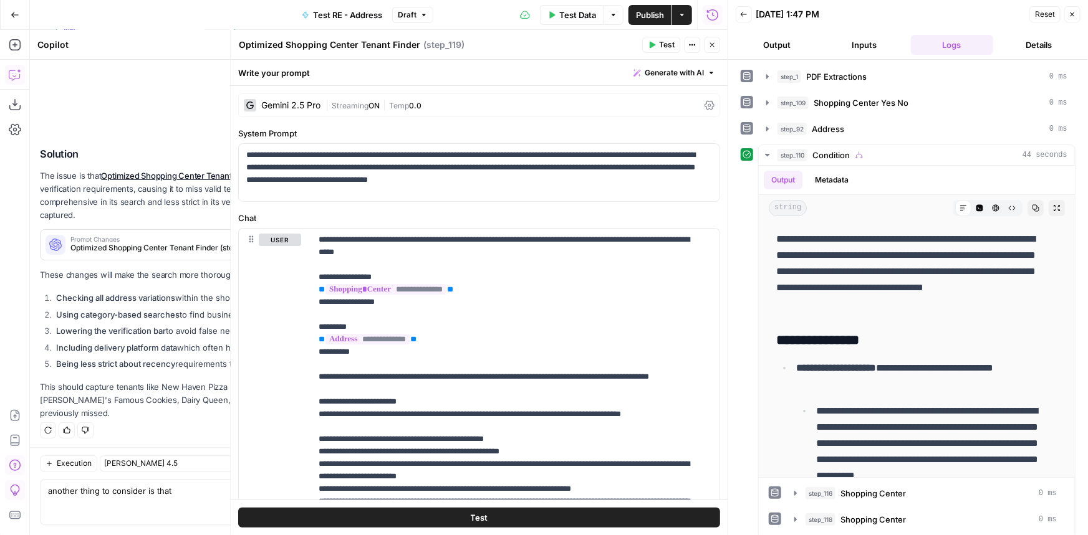
click at [454, 516] on button "Test" at bounding box center [479, 518] width 482 height 20
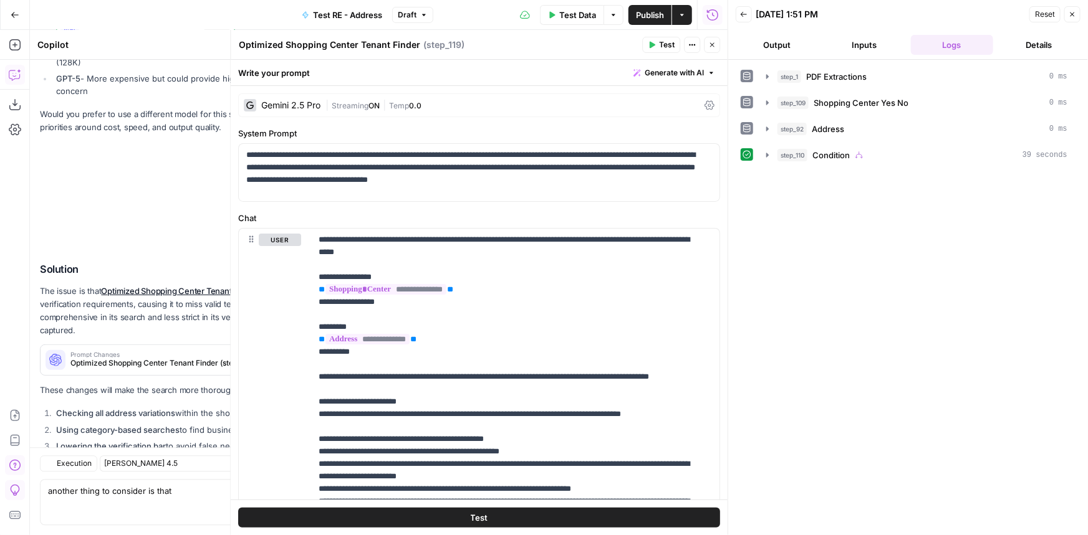
scroll to position [1425, 0]
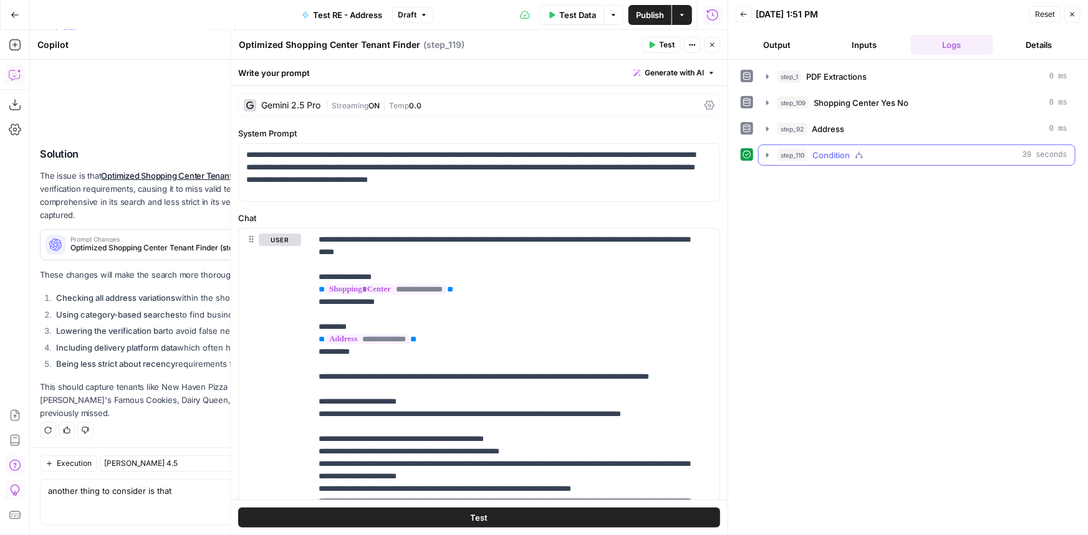
click at [853, 155] on div "step_110 Condition 39 seconds" at bounding box center [922, 155] width 290 height 12
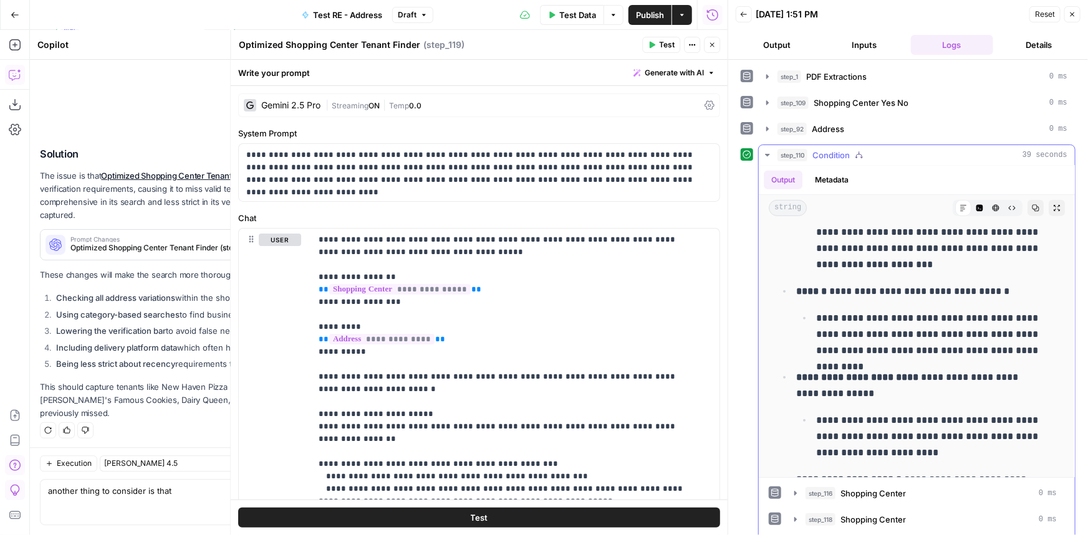
scroll to position [113, 0]
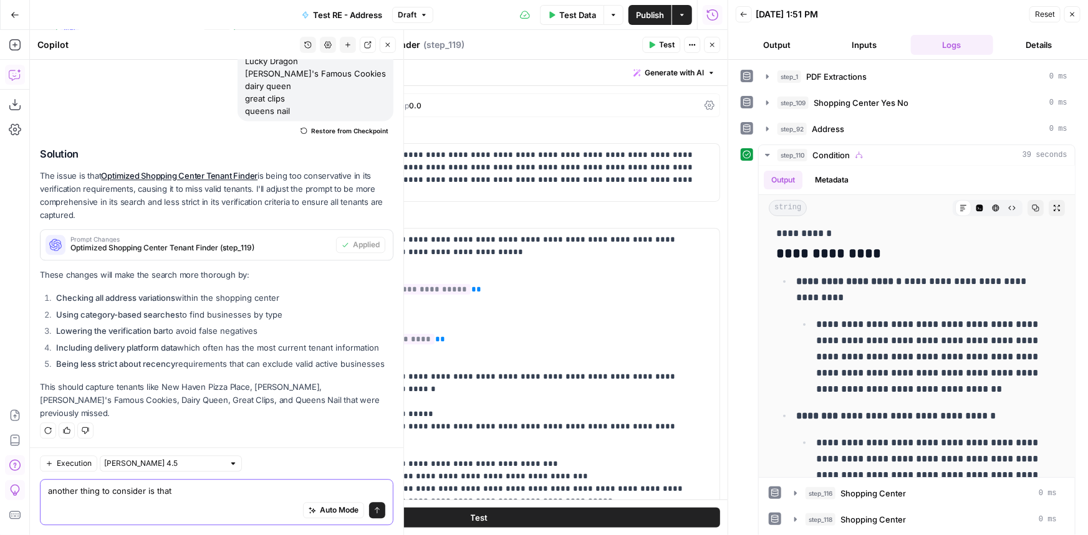
click at [175, 492] on textarea "another thing to consider is that" at bounding box center [216, 491] width 337 height 12
click at [175, 490] on textarea "another thing to consider is that" at bounding box center [216, 491] width 337 height 12
click at [176, 489] on textarea "another thing to consider is that" at bounding box center [216, 491] width 337 height 12
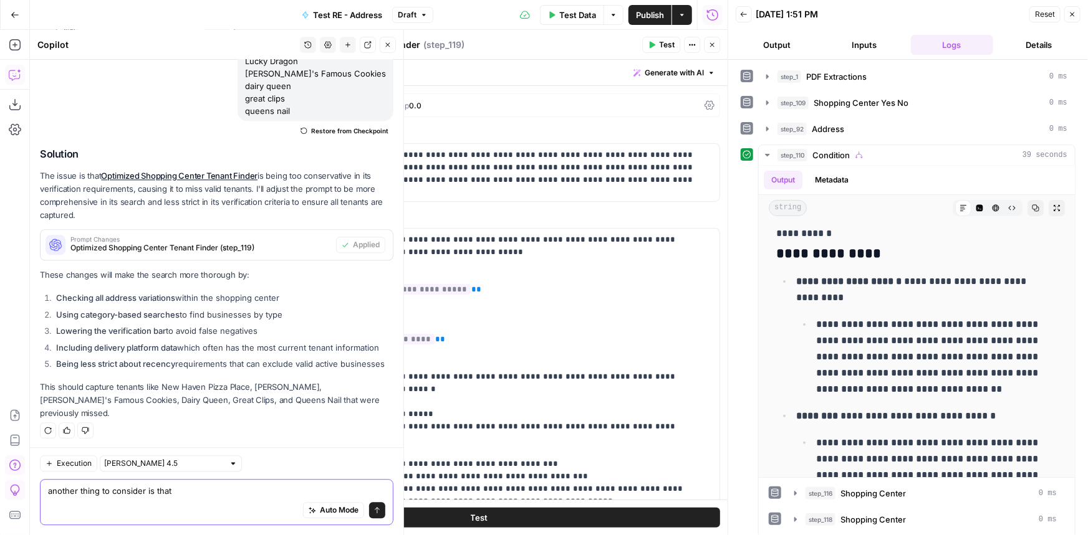
click at [176, 489] on textarea "another thing to consider is that" at bounding box center [216, 491] width 337 height 12
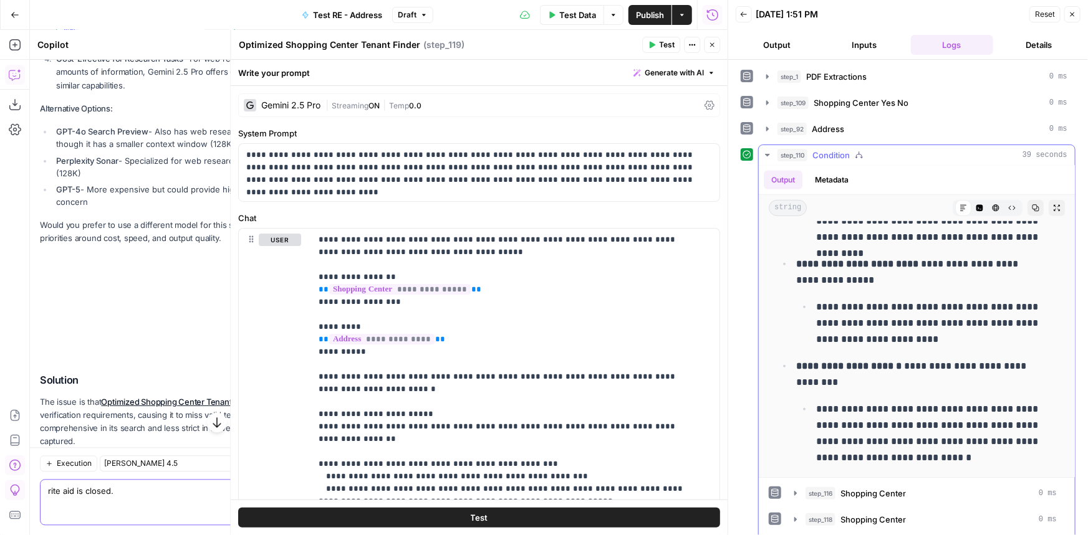
scroll to position [679, 0]
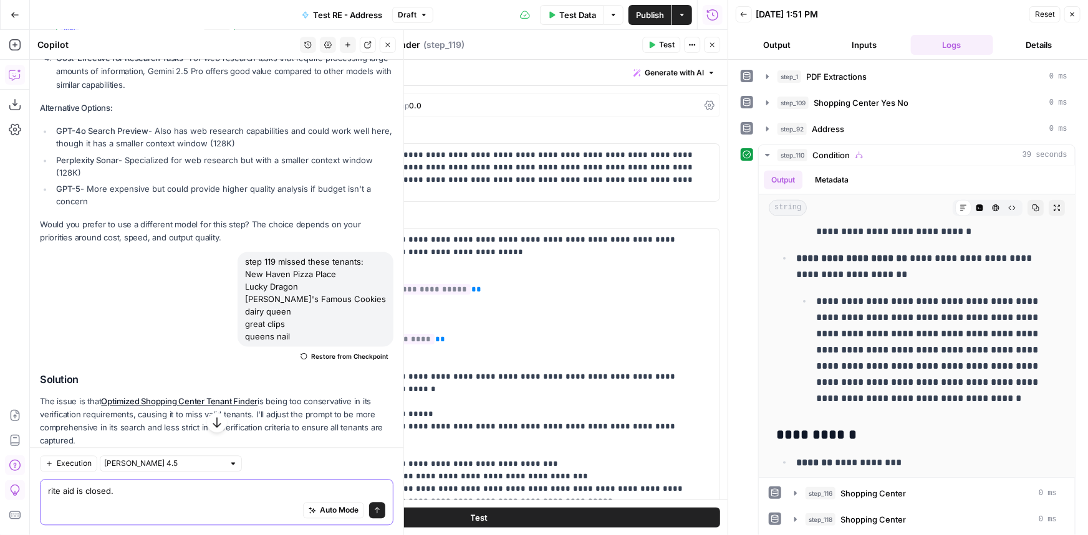
click at [143, 492] on textarea "rite aid is closed." at bounding box center [216, 491] width 337 height 12
drag, startPoint x: 261, startPoint y: 297, endPoint x: 332, endPoint y: 308, distance: 71.9
click at [332, 308] on div "step 119 missed these tenants: New Haven Pizza Place Lucky Dragon [PERSON_NAME]…" at bounding box center [315, 299] width 156 height 95
click at [315, 310] on div "step 119 missed these tenants: New Haven Pizza Place Lucky Dragon [PERSON_NAME]…" at bounding box center [315, 299] width 156 height 95
click at [310, 310] on div "step 119 missed these tenants: New Haven Pizza Place Lucky Dragon [PERSON_NAME]…" at bounding box center [315, 299] width 156 height 95
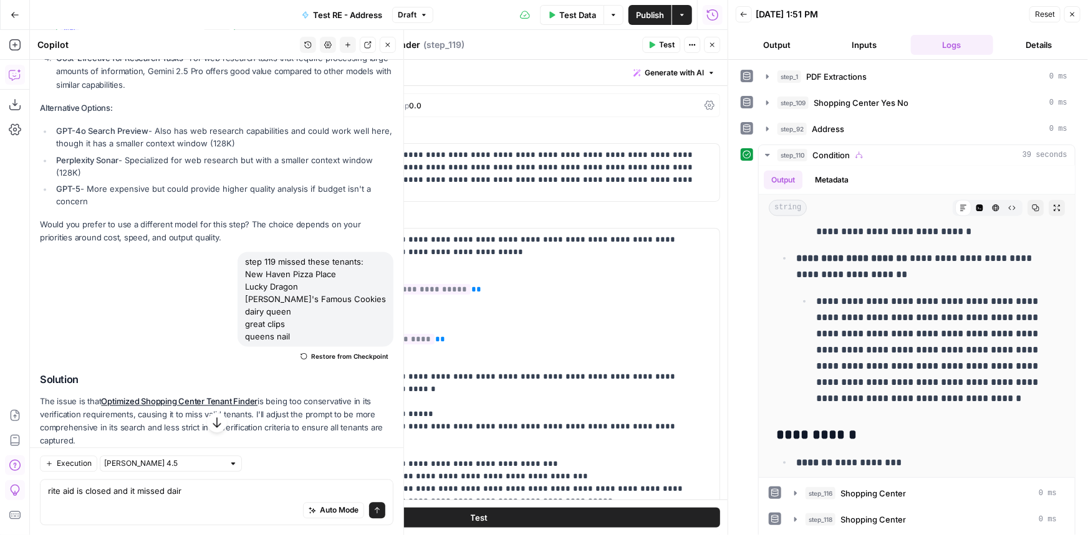
drag, startPoint x: 310, startPoint y: 311, endPoint x: 261, endPoint y: 285, distance: 56.3
click at [261, 285] on div "step 119 missed these tenants: New Haven Pizza Place Lucky Dragon [PERSON_NAME]…" at bounding box center [315, 299] width 156 height 95
copy div "Lucky Dragon [PERSON_NAME]'s Famous Cookies dairy queen"
click at [216, 484] on div "rite aid is closed and it missed dair rite aid is closed and it missed dair Aut…" at bounding box center [216, 502] width 353 height 46
paste textarea "Lucky Dragon [PERSON_NAME]'s Famous Cookies dairy queen"
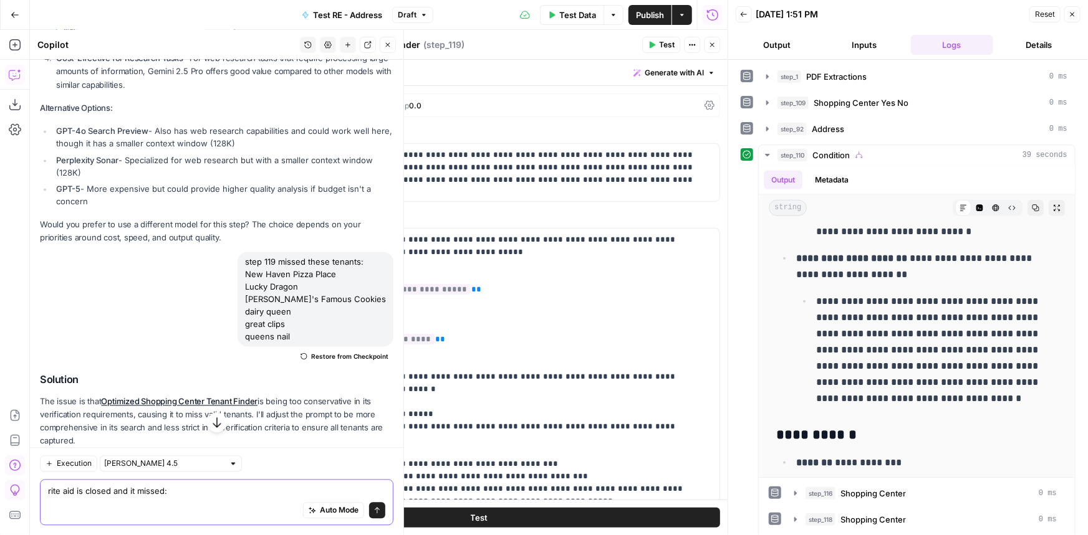
type textarea "rite aid is closed and it missed: Lucky Dragon [PERSON_NAME]'s Famous Cookies d…"
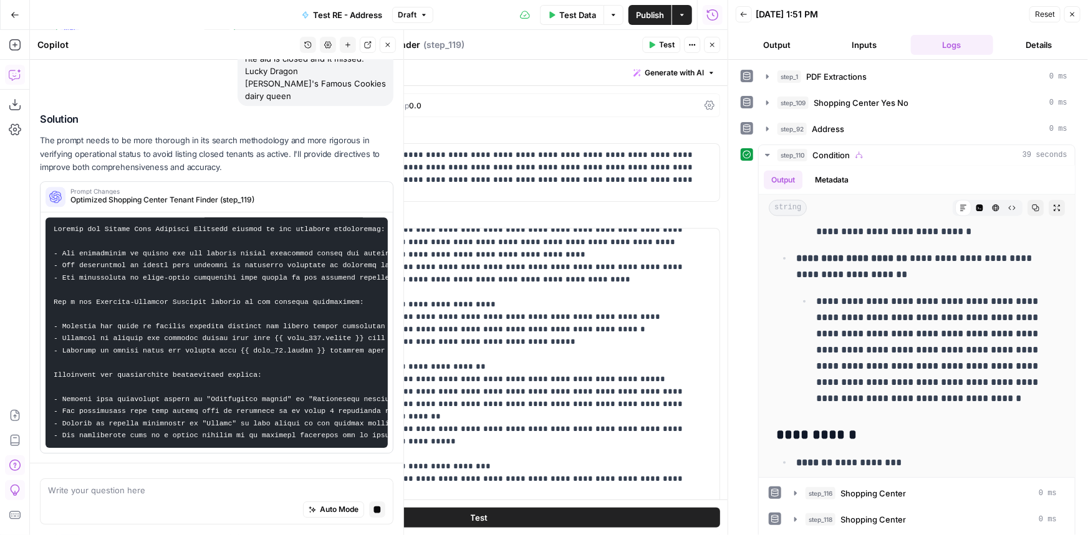
scroll to position [1775, 0]
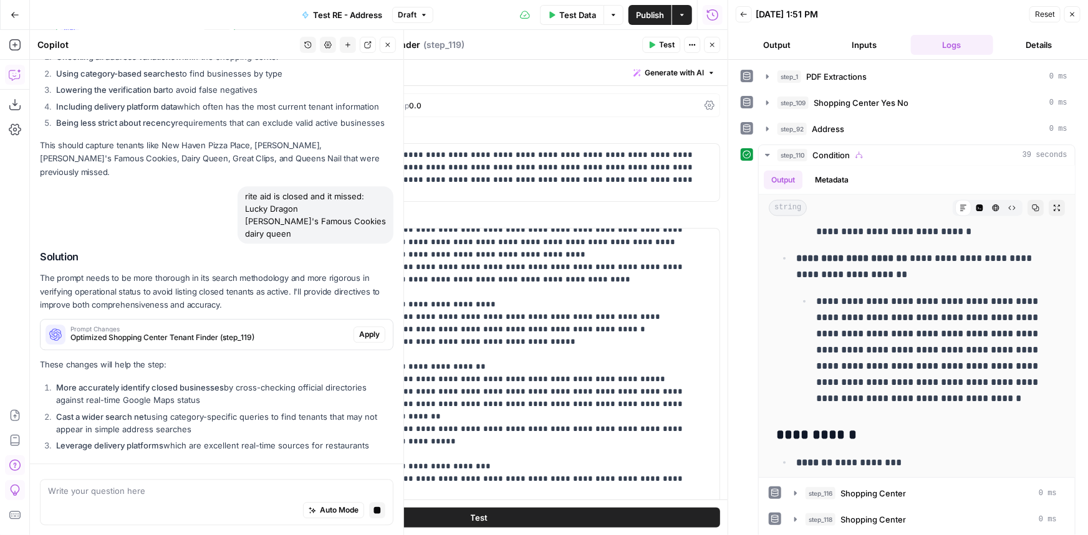
click at [367, 328] on div "Solution The prompt needs to be more thorough in its search methodology and mor…" at bounding box center [216, 353] width 353 height 205
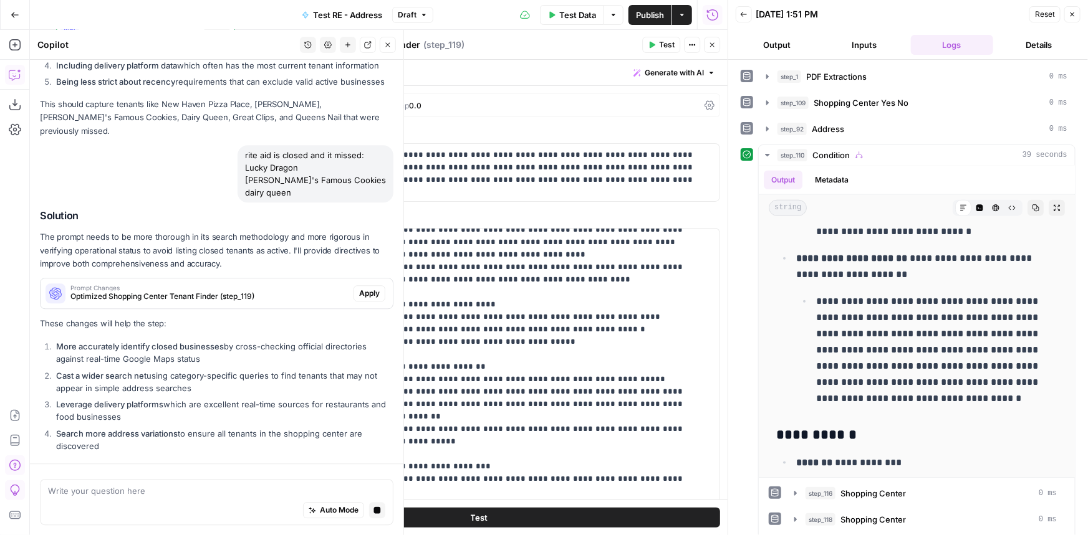
click at [365, 285] on button "Apply" at bounding box center [369, 293] width 32 height 16
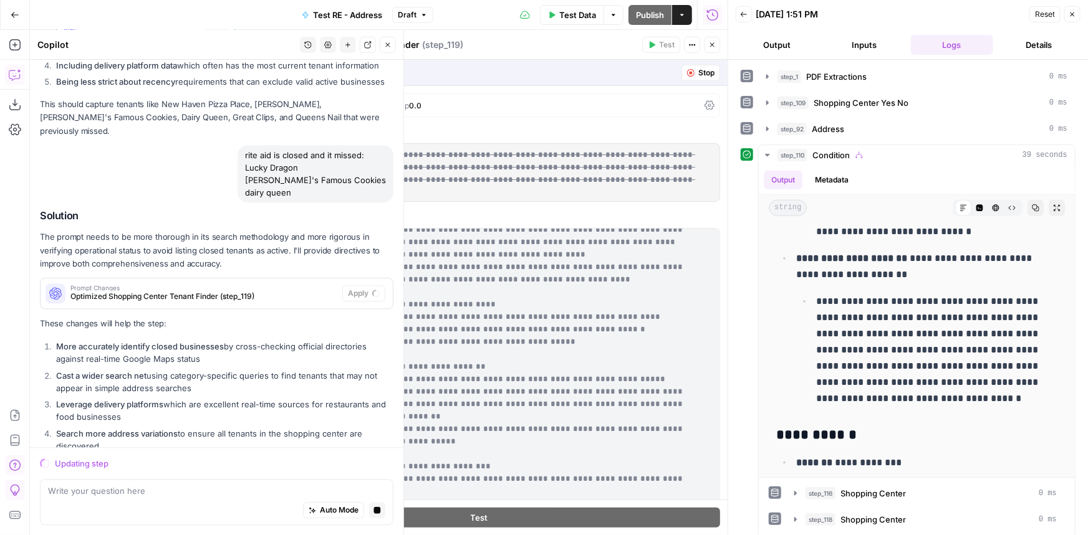
click at [212, 484] on div "Write your question here Auto Mode Stop generating" at bounding box center [216, 502] width 353 height 46
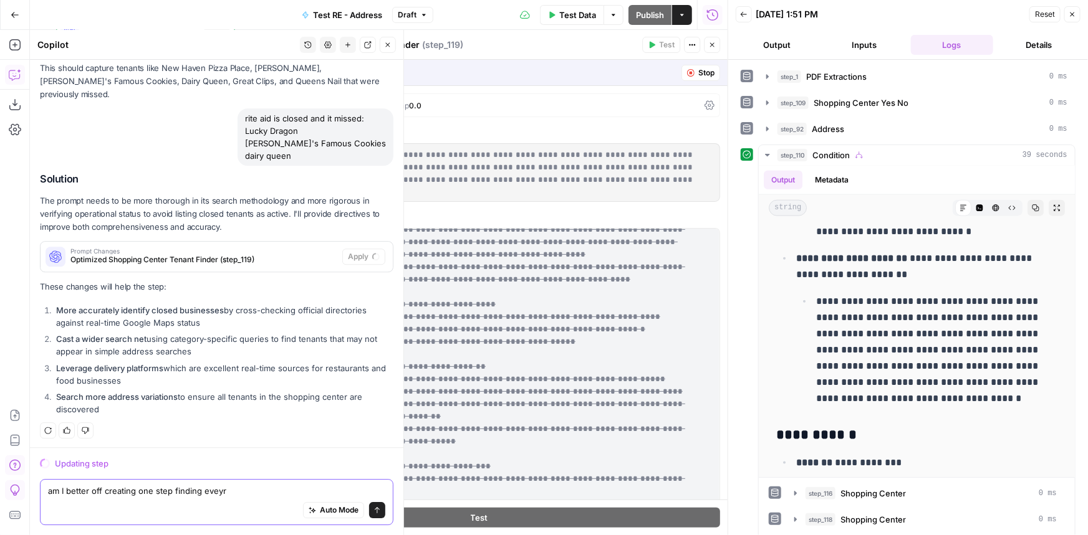
scroll to position [0, 0]
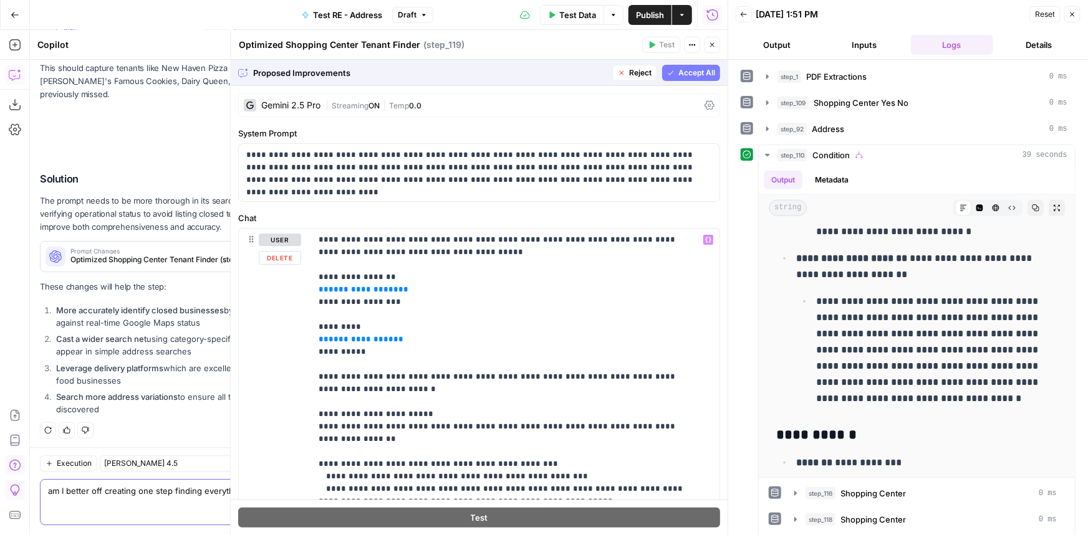
type textarea "am I better off creating one step finding everything and another step verifying?"
click at [678, 69] on span "Accept All" at bounding box center [696, 72] width 37 height 11
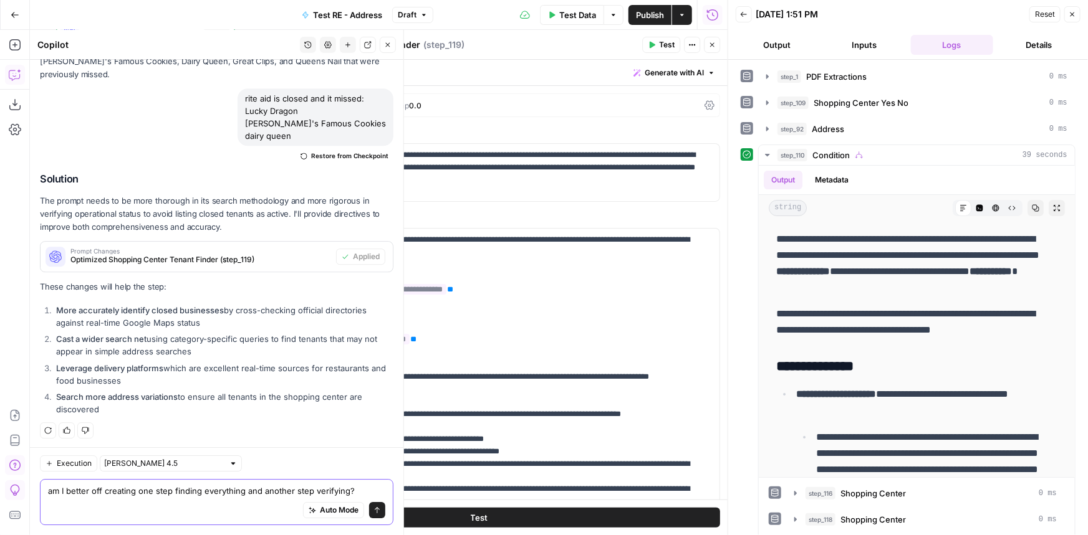
click at [194, 491] on textarea "am I better off creating one step finding everything and another step verifying?" at bounding box center [216, 491] width 337 height 12
click at [168, 488] on textarea "am I better off creating one step finding everything and another step verifying?" at bounding box center [216, 491] width 337 height 12
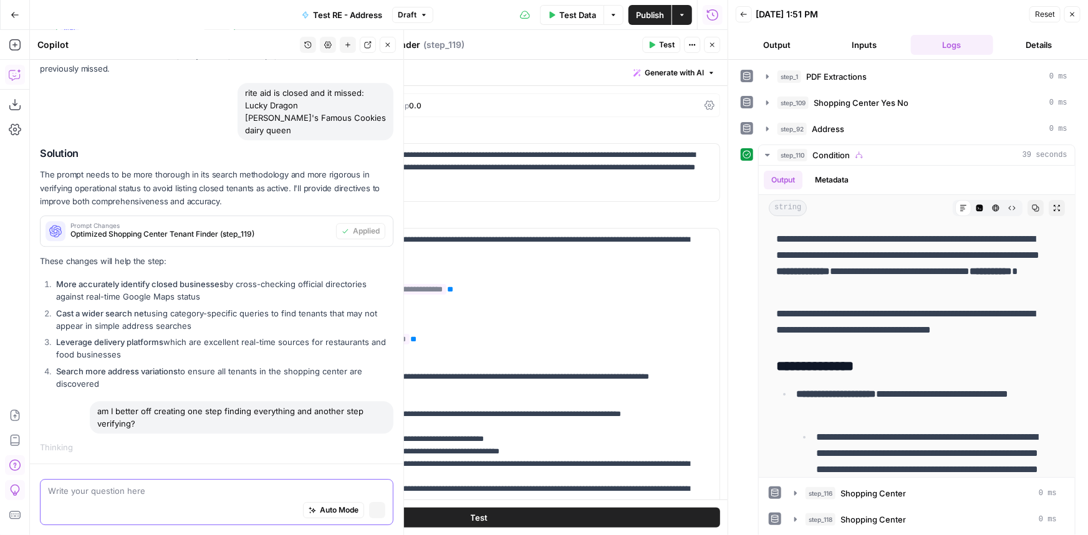
scroll to position [1683, 0]
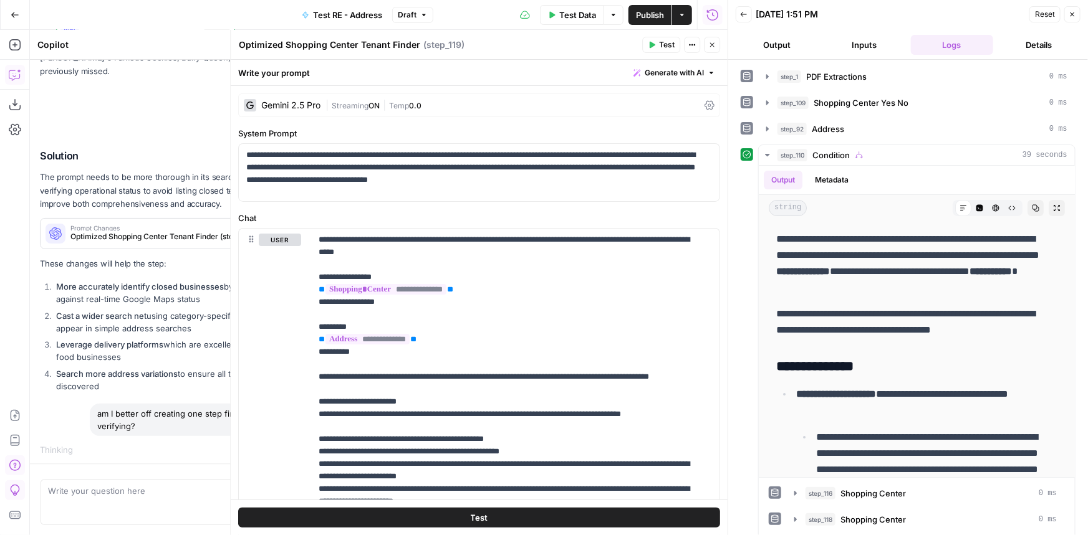
click at [459, 517] on button "Test" at bounding box center [479, 518] width 482 height 20
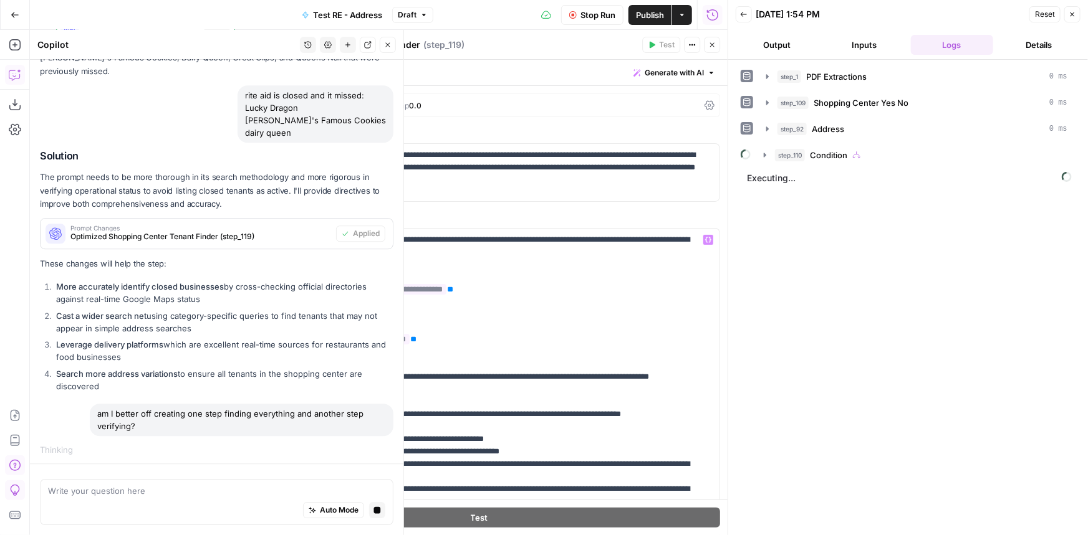
click at [390, 45] on icon "button" at bounding box center [387, 44] width 7 height 7
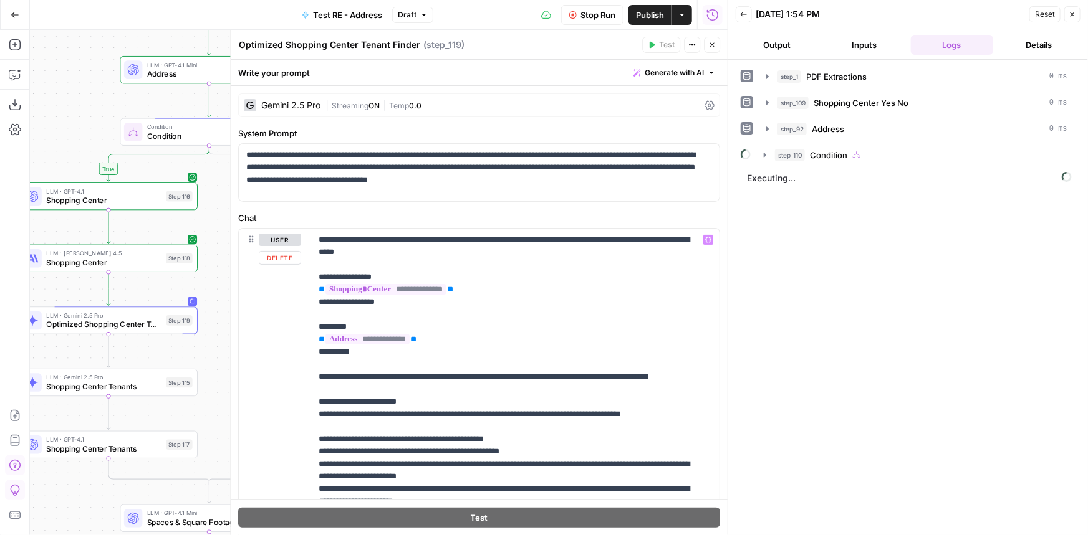
drag, startPoint x: 315, startPoint y: 327, endPoint x: 193, endPoint y: 295, distance: 126.4
click at [193, 295] on div "true true false false Workflow Input Settings Inputs LLM · Gemini 2.5 Pro PDF E…" at bounding box center [378, 282] width 697 height 505
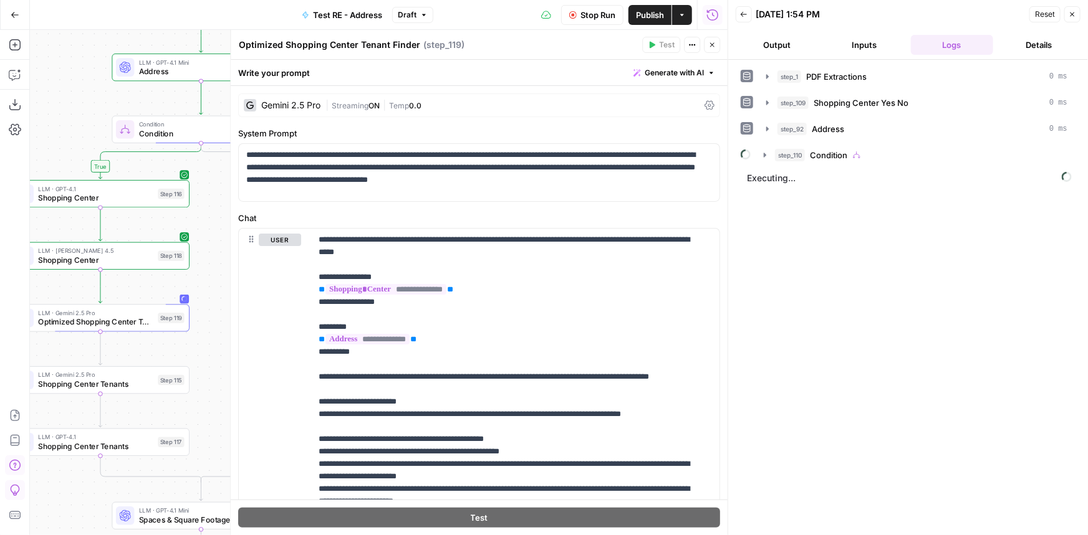
click at [145, 201] on span "Shopping Center" at bounding box center [95, 197] width 115 height 11
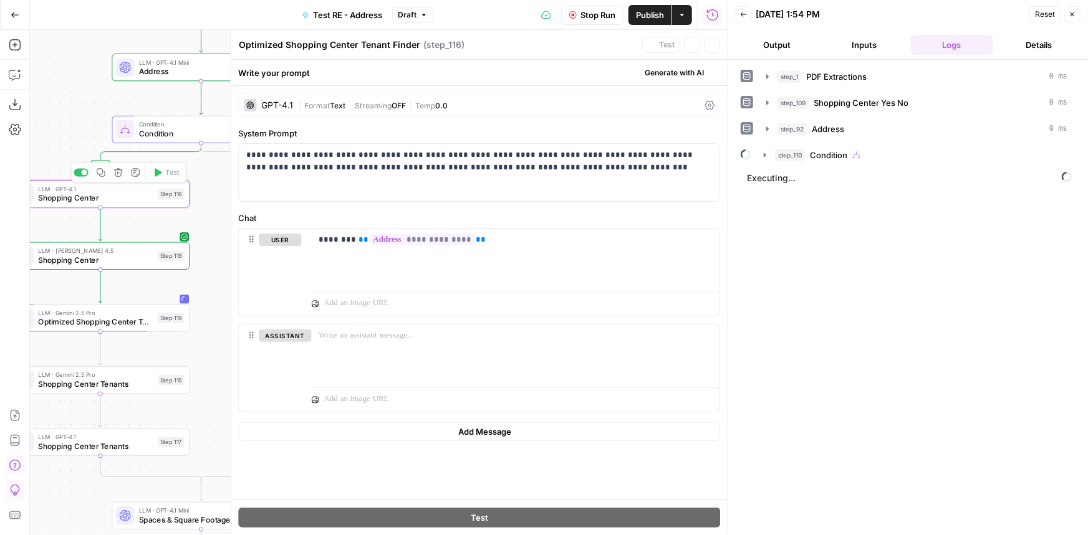
type textarea "Shopping Center"
click at [140, 266] on div "LLM · [PERSON_NAME] 4.5 Shopping Center Step 118 Copy step Delete step Add Note…" at bounding box center [100, 255] width 178 height 27
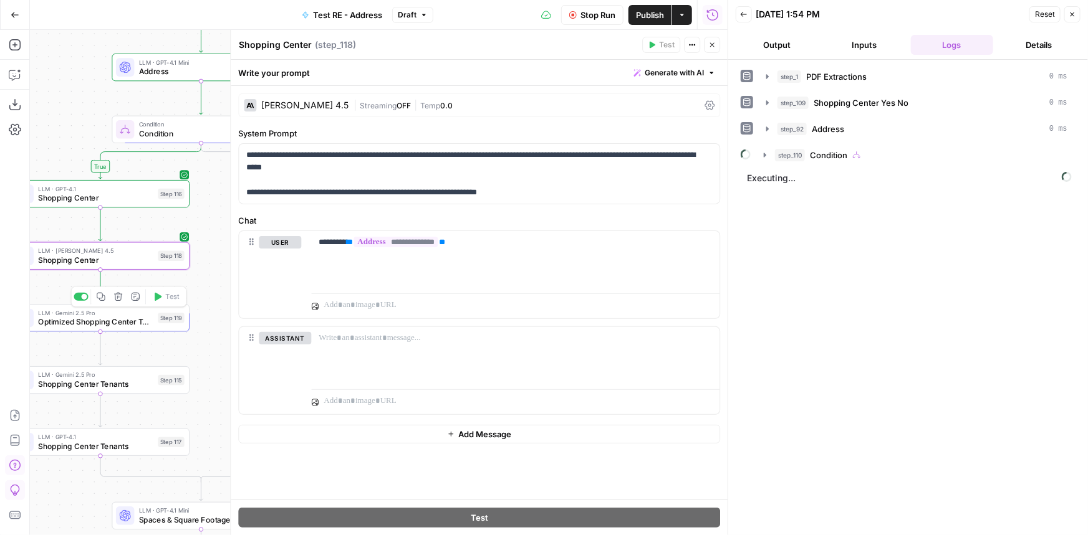
click at [137, 327] on span "Optimized Shopping Center Tenant Finder" at bounding box center [95, 322] width 115 height 11
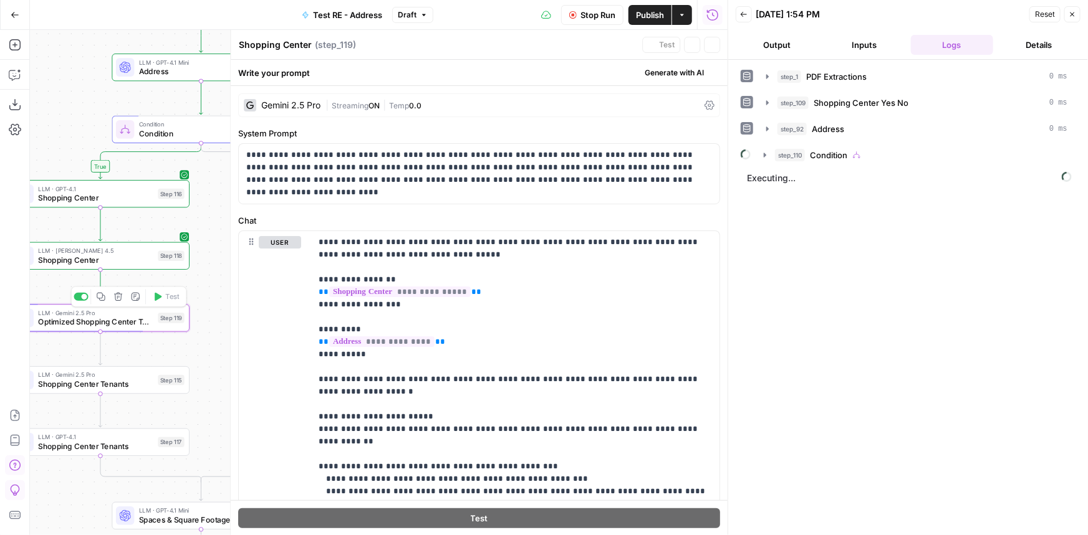
type textarea "Optimized Shopping Center Tenant Finder"
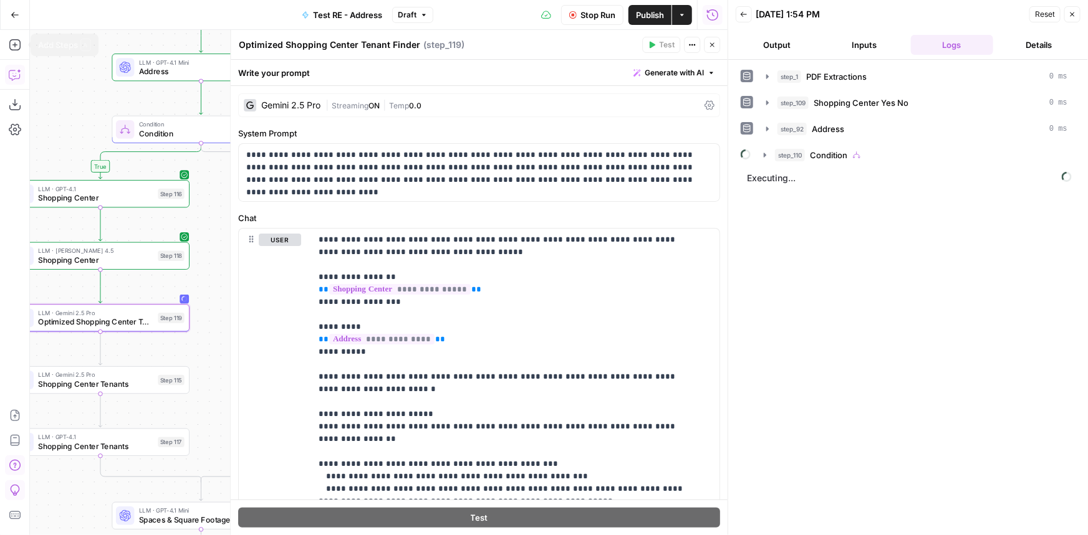
click at [18, 74] on icon "button" at bounding box center [15, 75] width 12 height 12
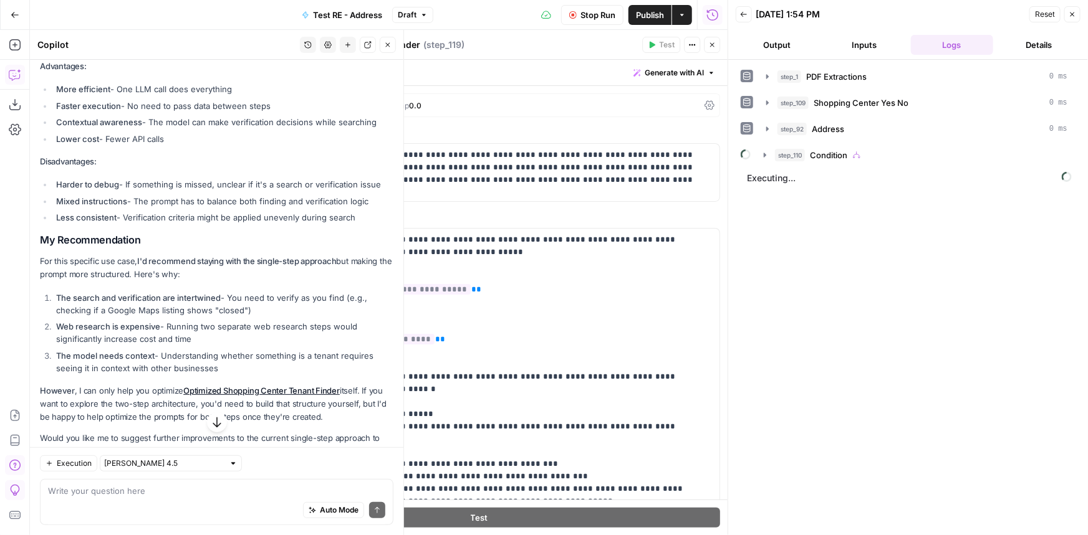
scroll to position [2460, 0]
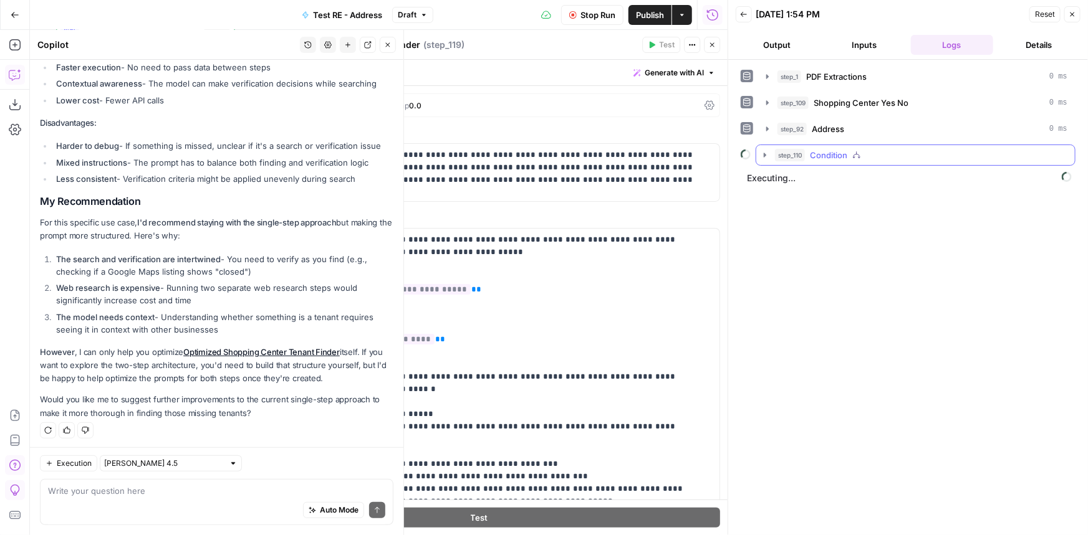
click at [893, 152] on div "step_110 Condition" at bounding box center [921, 155] width 292 height 12
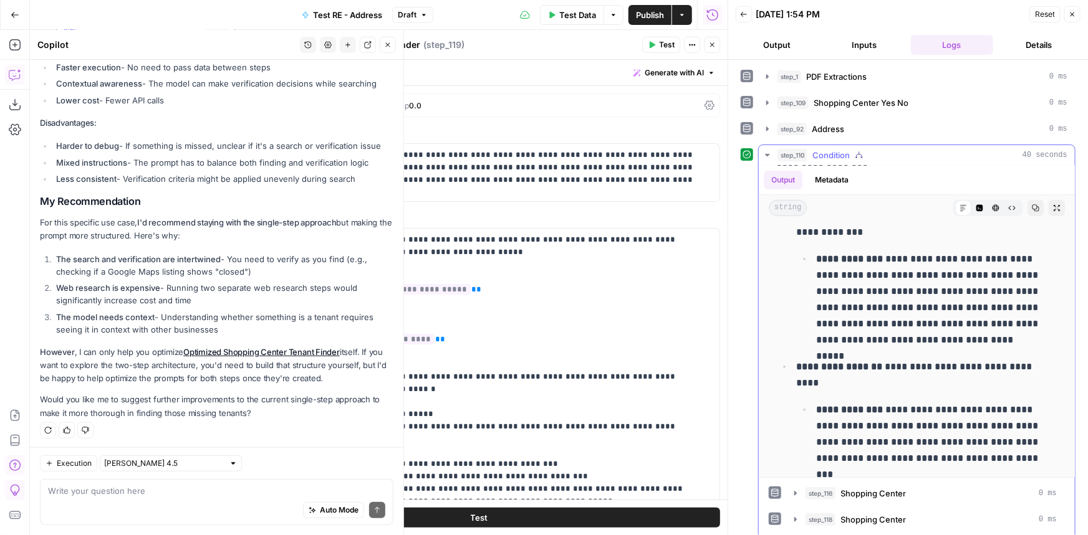
scroll to position [340, 0]
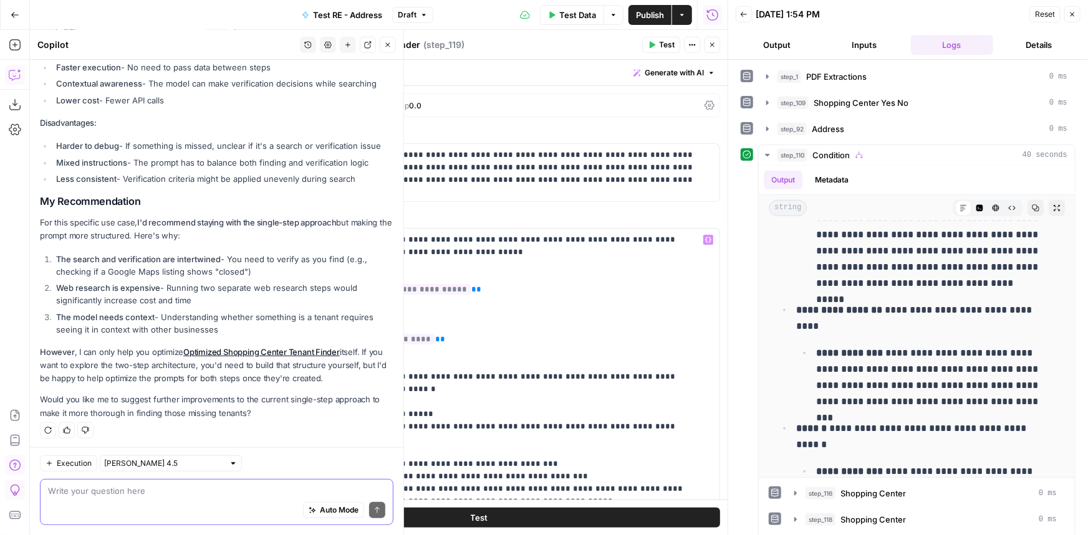
click at [175, 496] on textarea at bounding box center [216, 491] width 337 height 12
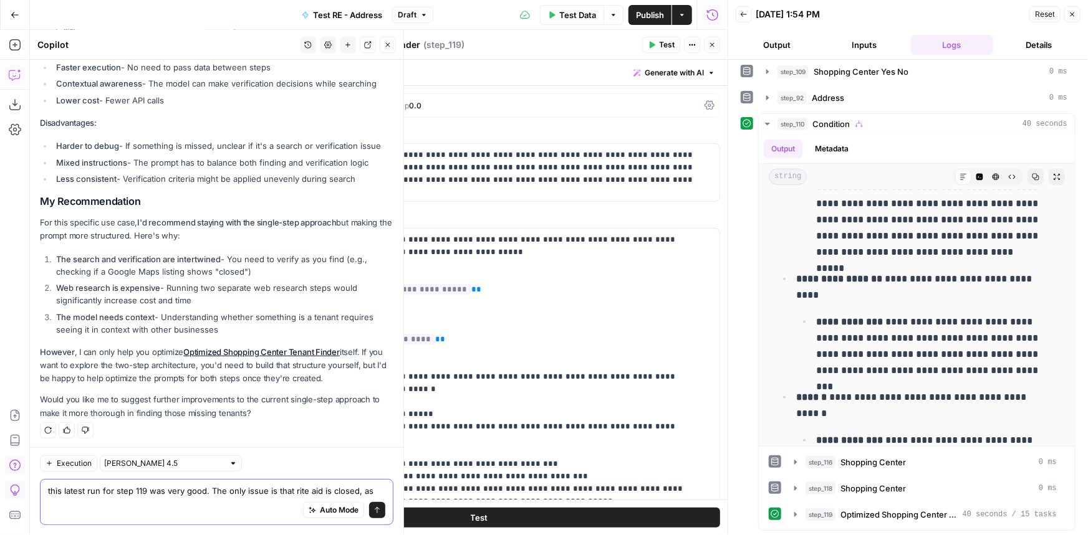
scroll to position [2472, 0]
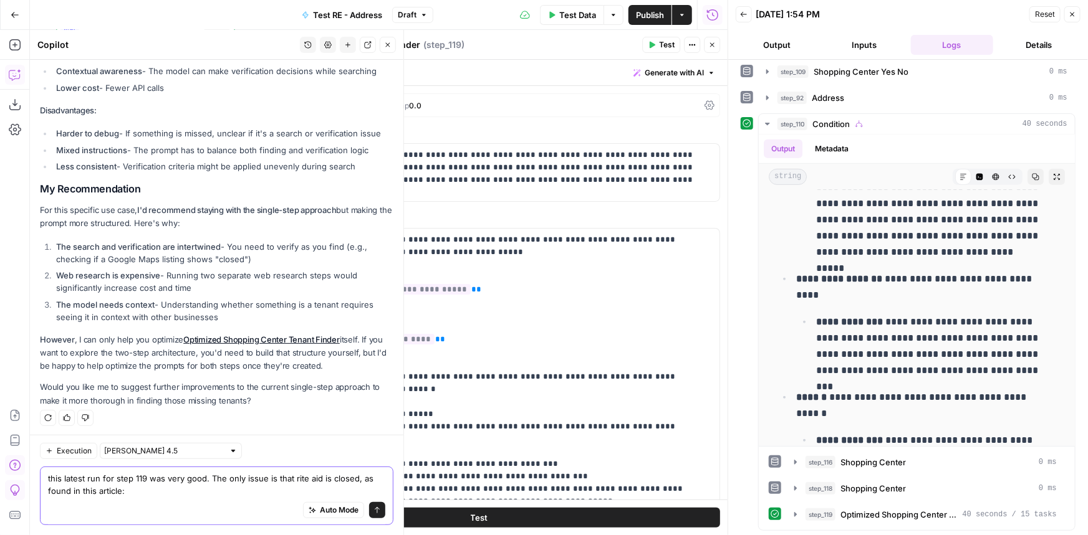
paste textarea "[URL][DOMAIN_NAME]"
type textarea "this latest run for step 119 was very good. The only issue is that rite aid is …"
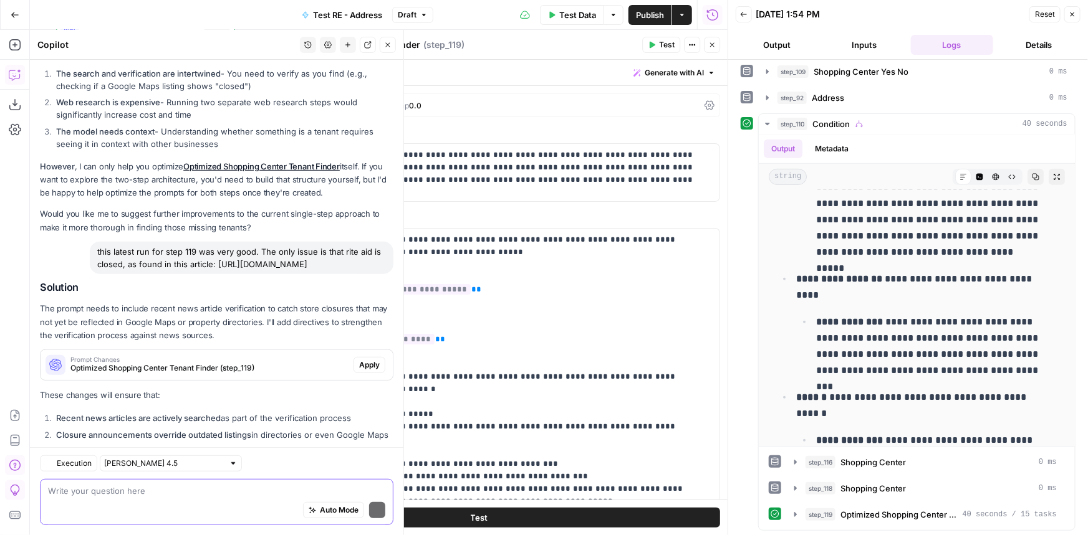
scroll to position [2786, 0]
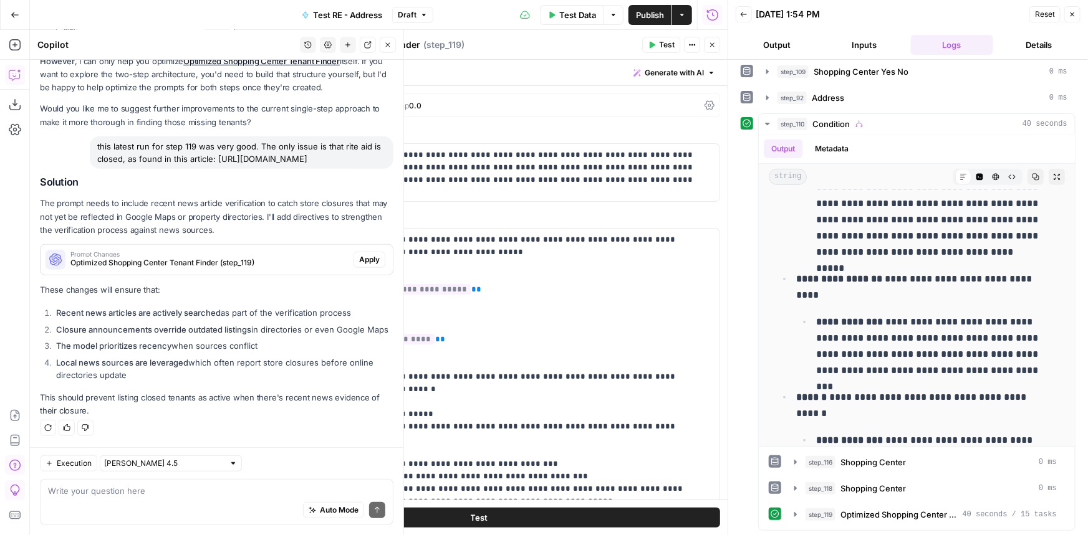
click at [359, 254] on span "Apply" at bounding box center [369, 259] width 21 height 11
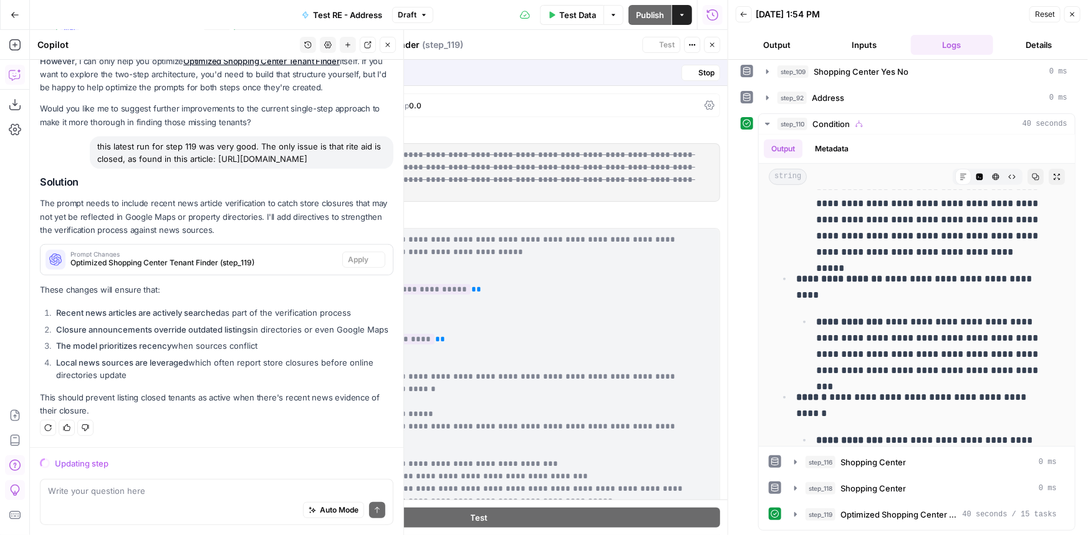
scroll to position [2686, 0]
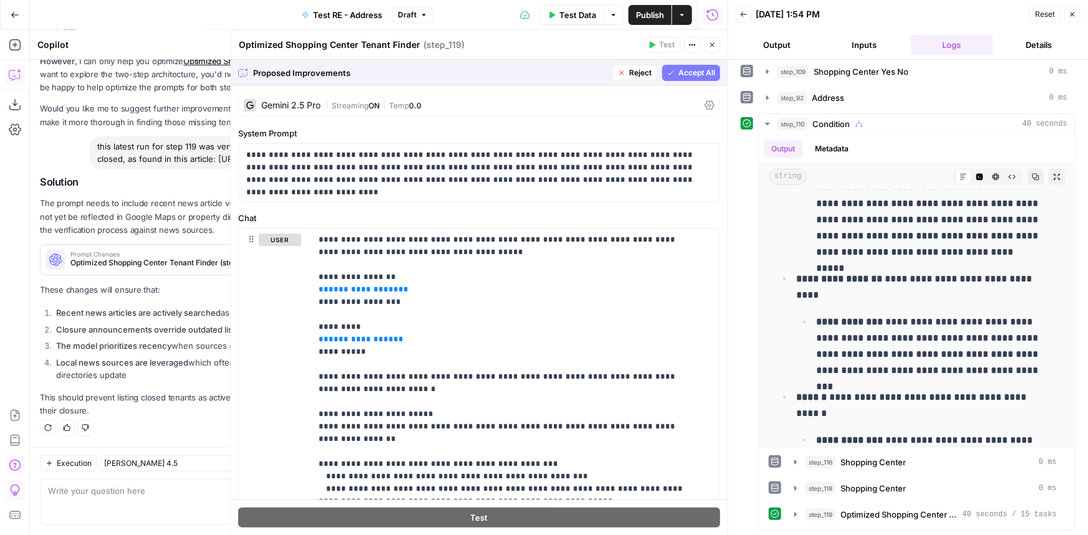
click at [689, 74] on span "Accept All" at bounding box center [696, 72] width 37 height 11
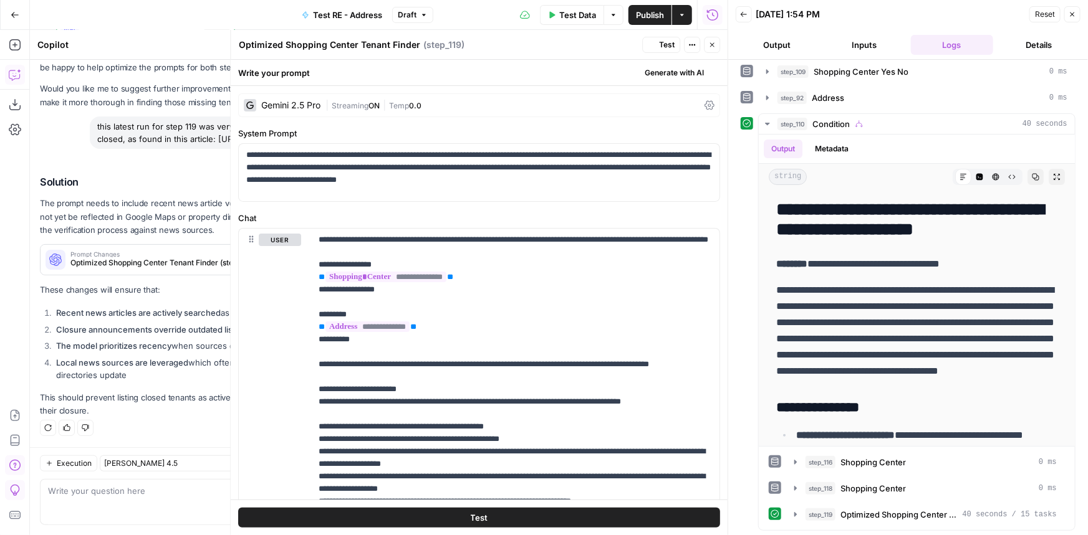
scroll to position [0, 0]
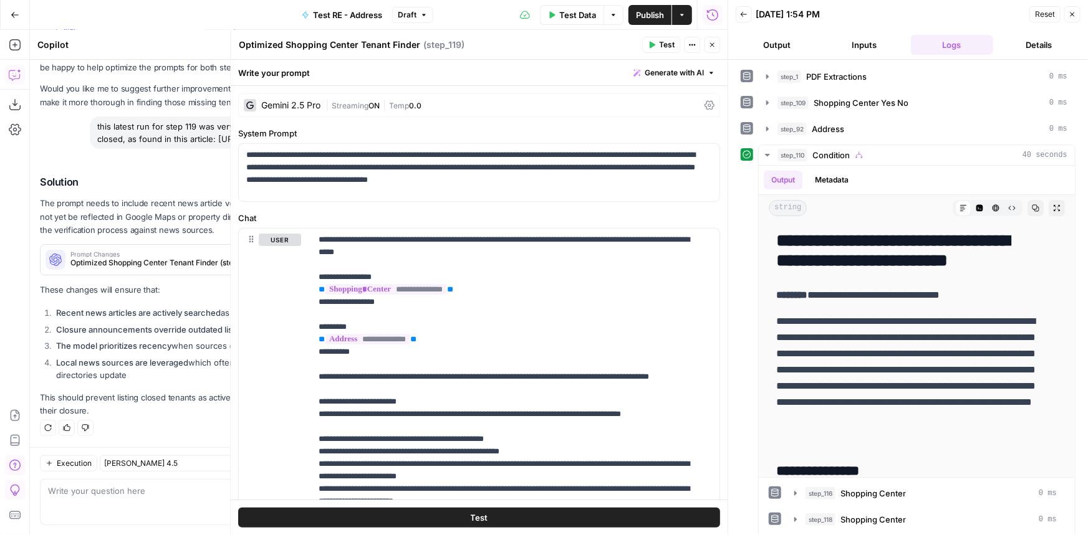
click at [657, 41] on button "Test" at bounding box center [661, 45] width 38 height 16
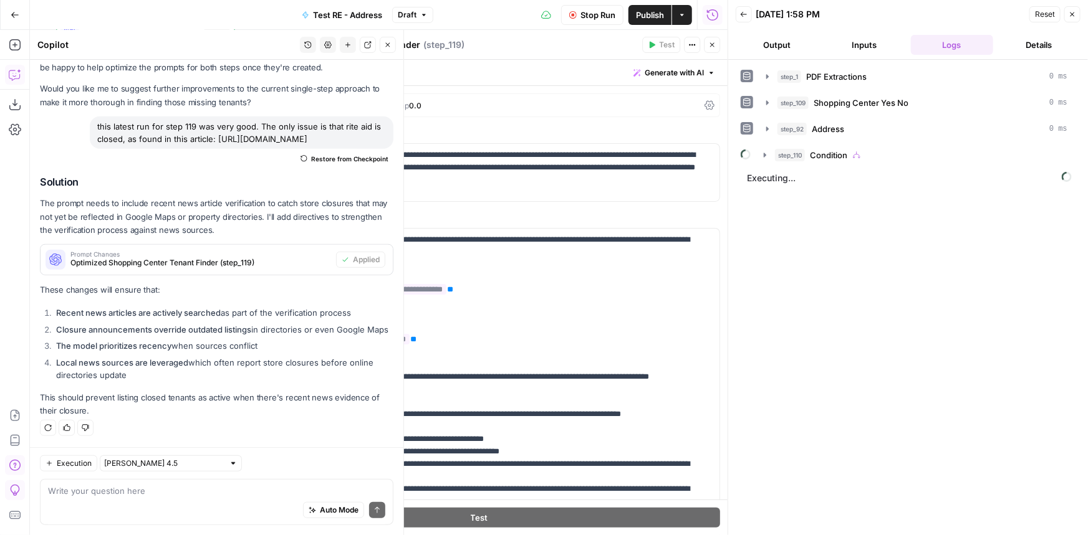
click at [390, 48] on icon "button" at bounding box center [387, 44] width 7 height 7
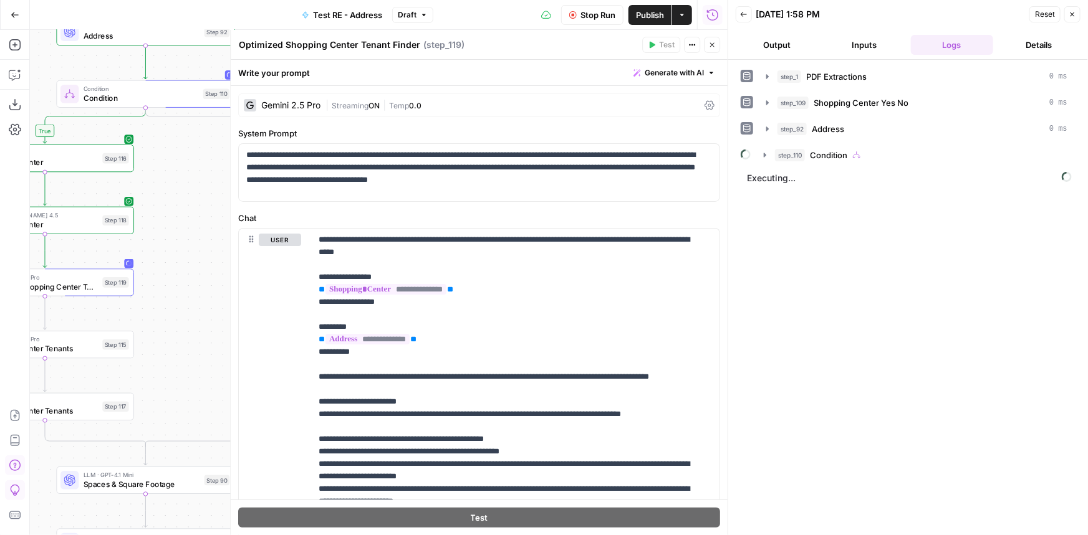
click at [861, 163] on button "step_110 Condition" at bounding box center [915, 155] width 318 height 20
click at [661, 15] on span "Publish" at bounding box center [650, 15] width 28 height 12
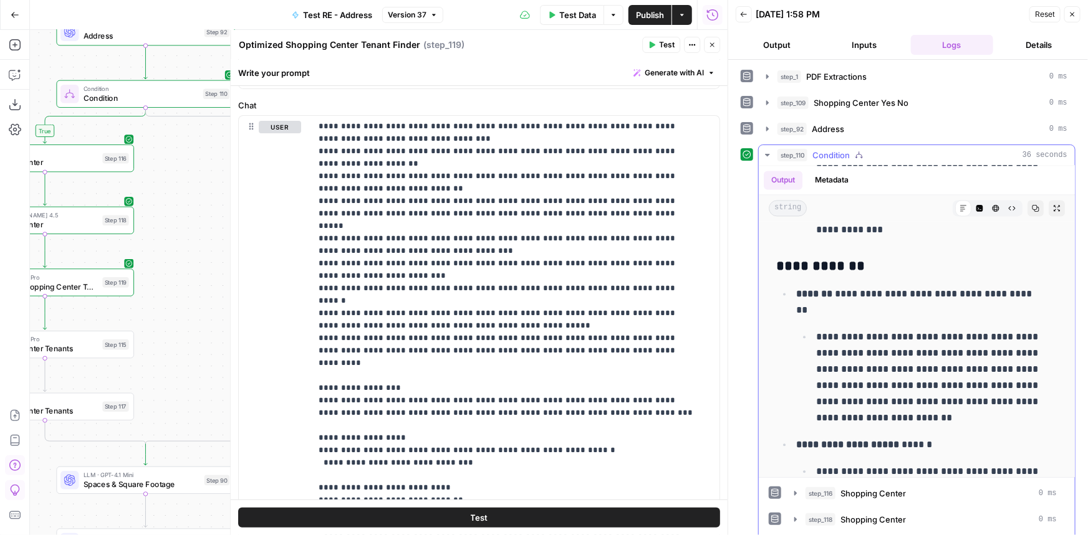
scroll to position [1475, 0]
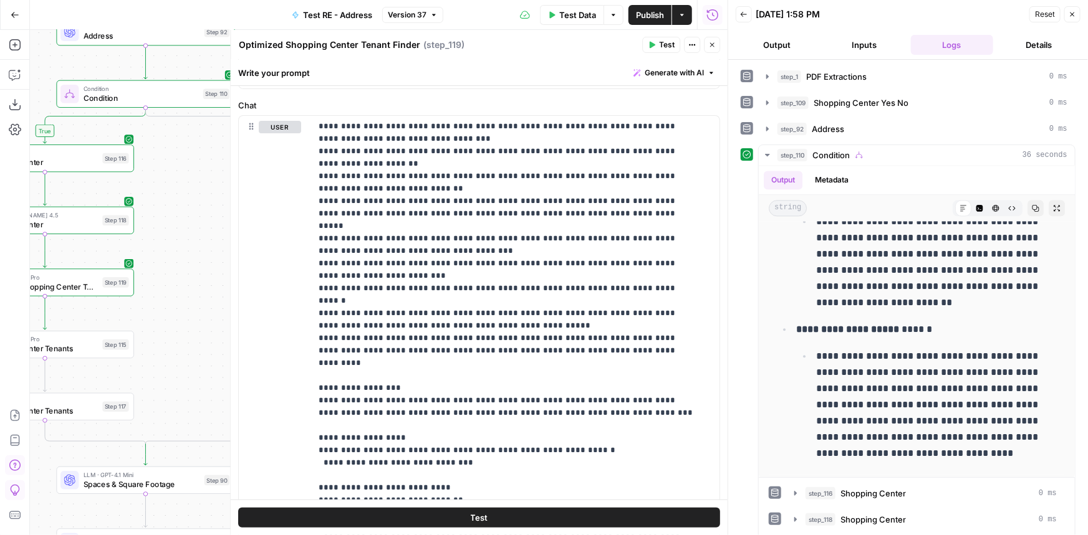
click at [651, 21] on button "Publish" at bounding box center [649, 15] width 43 height 20
